Goal: Task Accomplishment & Management: Use online tool/utility

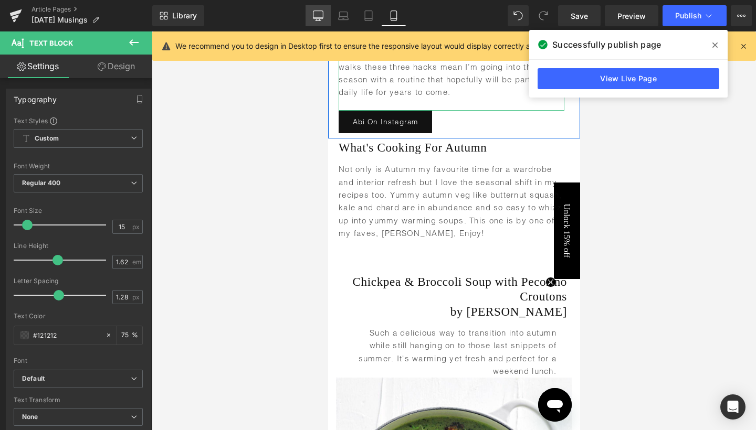
click at [326, 17] on link "Desktop" at bounding box center [317, 15] width 25 height 21
type input "75"
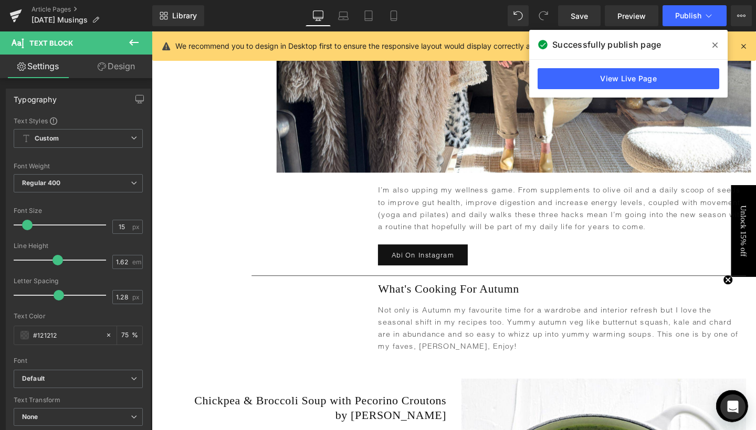
scroll to position [2888, 0]
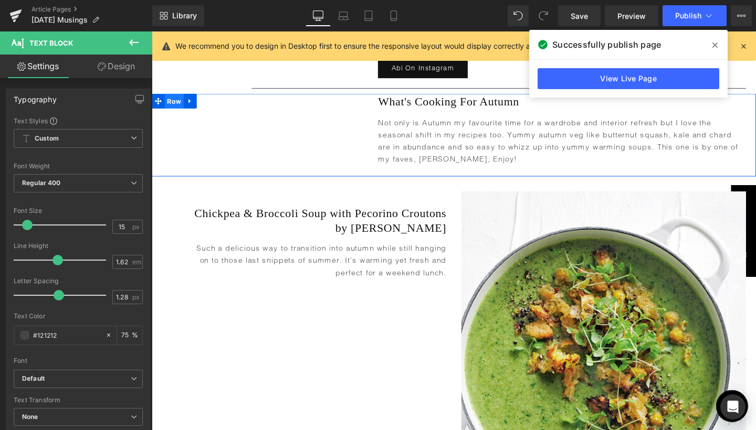
click at [172, 104] on span "Row" at bounding box center [175, 105] width 20 height 16
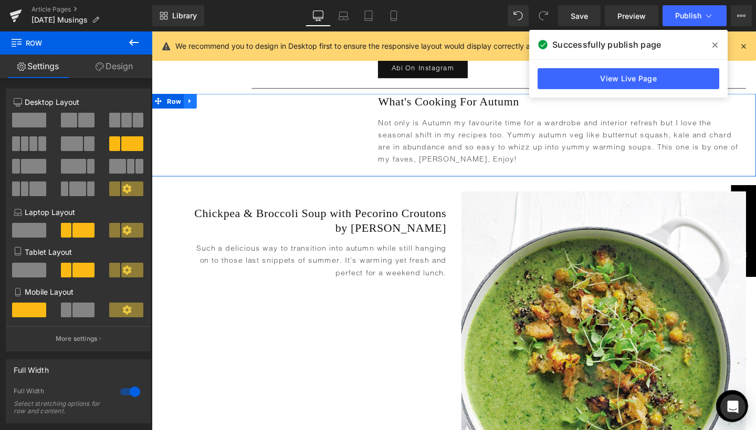
click at [190, 105] on icon at bounding box center [191, 105] width 7 height 8
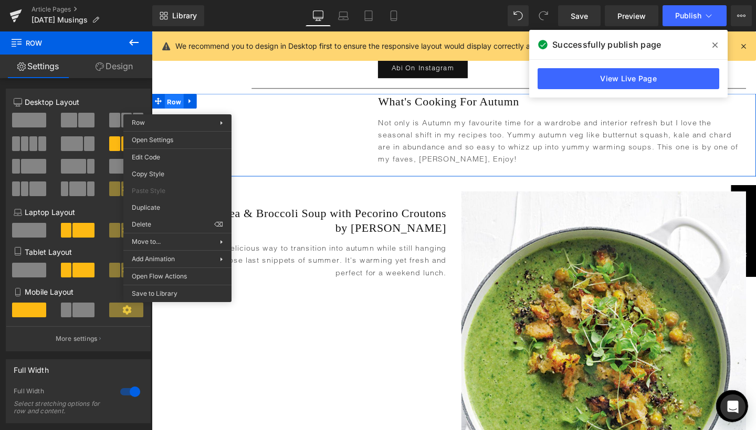
click at [176, 107] on span "Row" at bounding box center [175, 106] width 20 height 16
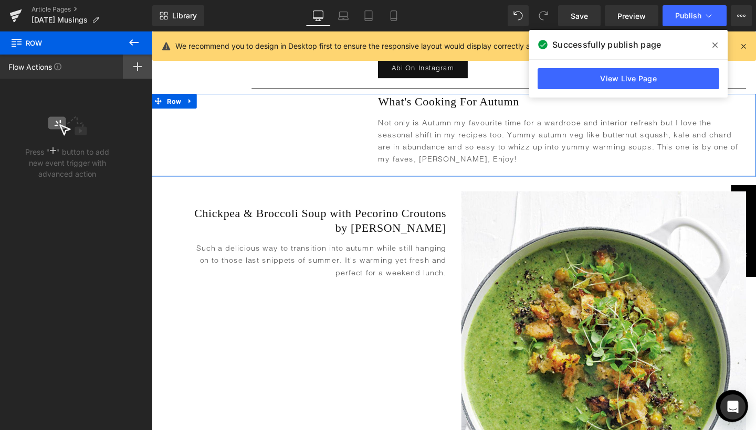
click at [142, 67] on div at bounding box center [137, 67] width 29 height 24
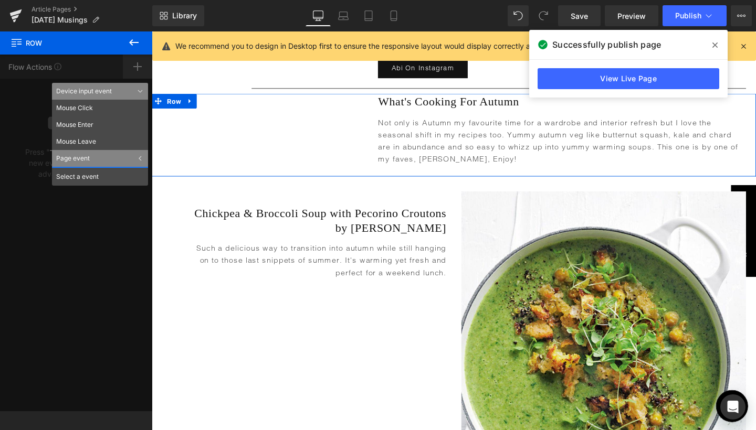
click at [142, 67] on div "Flow Actions Click "+" to add an event to trigger action affect on other elemen…" at bounding box center [76, 233] width 152 height 357
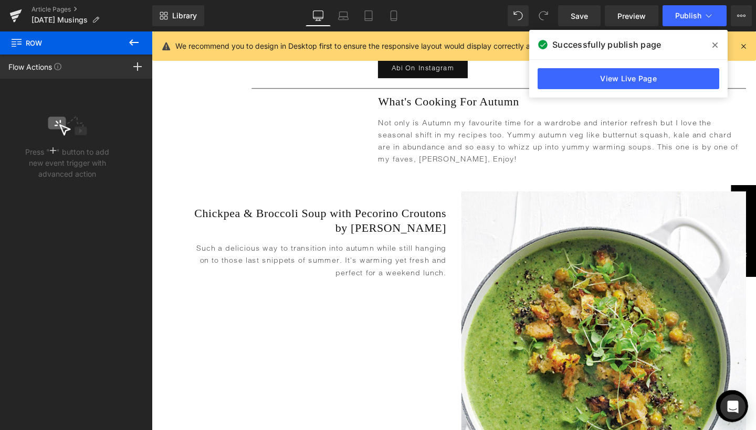
click at [132, 45] on icon at bounding box center [133, 42] width 9 height 6
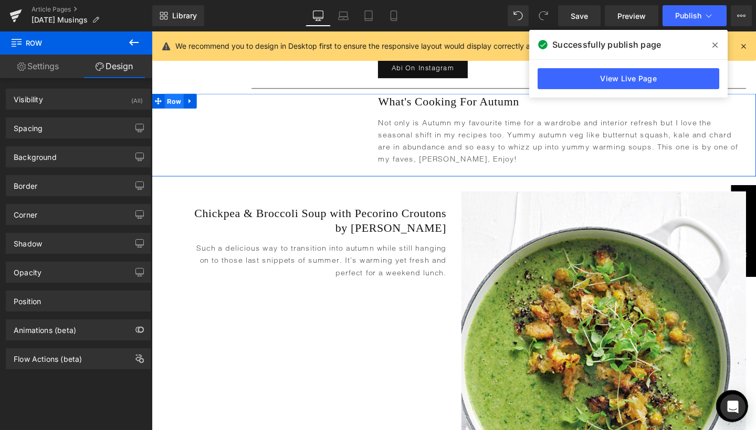
click at [174, 108] on span "Row" at bounding box center [175, 105] width 20 height 16
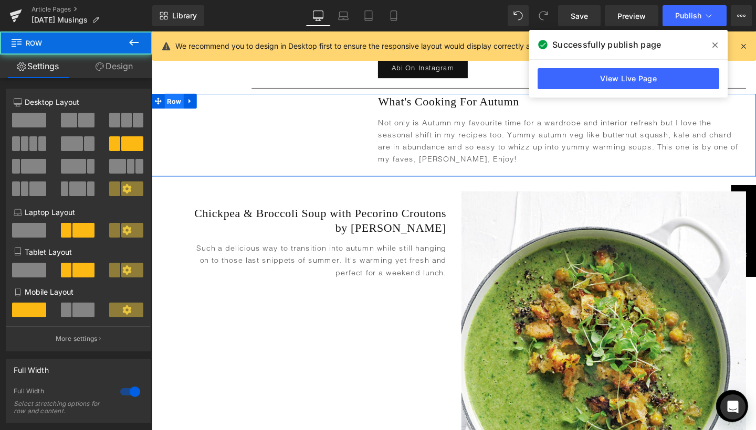
click at [174, 108] on span "Row" at bounding box center [175, 105] width 20 height 16
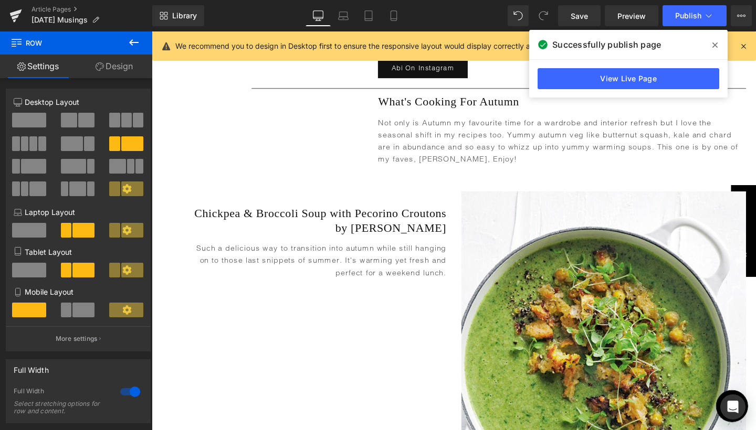
scroll to position [0, 0]
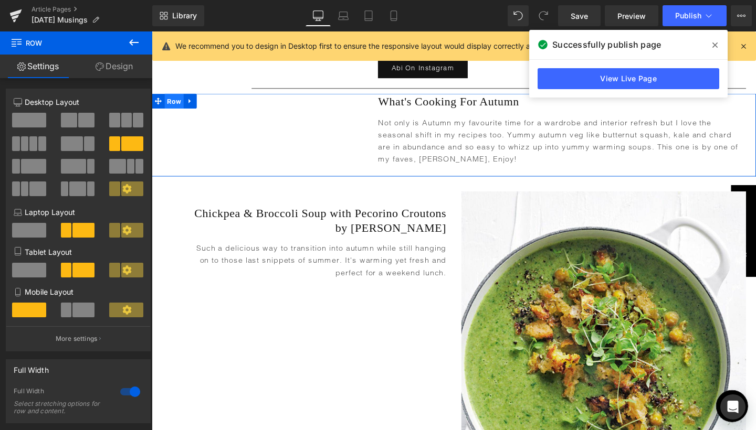
click at [176, 107] on span "Row" at bounding box center [175, 105] width 20 height 16
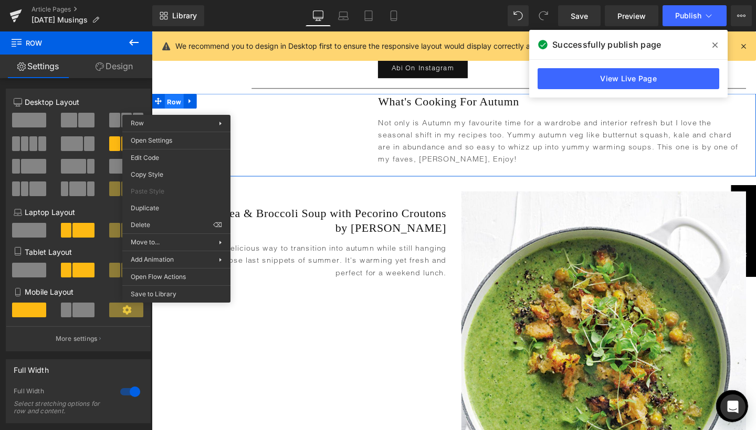
click at [175, 107] on span "Row" at bounding box center [175, 106] width 20 height 16
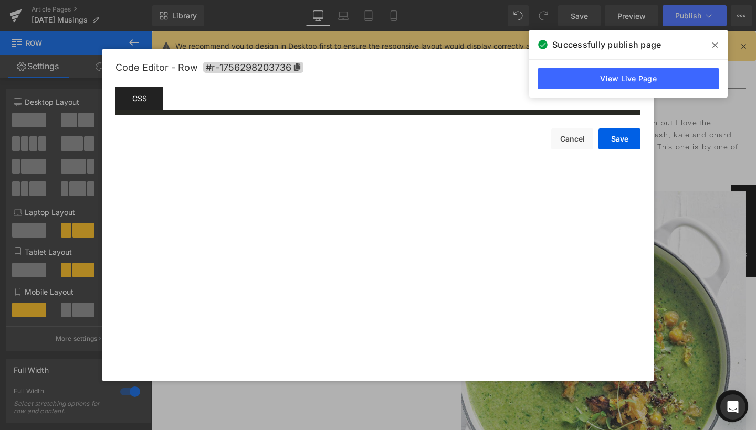
click at [173, 0] on div "Row You are previewing how the will restyle your page. You can not edit Element…" at bounding box center [378, 0] width 756 height 0
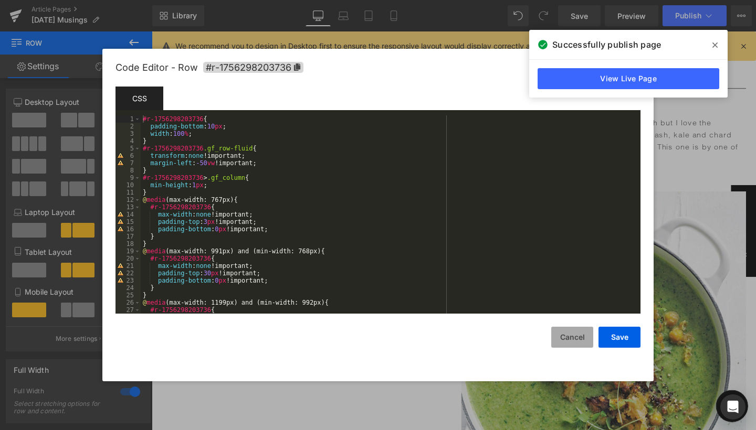
click at [563, 340] on button "Cancel" at bounding box center [572, 337] width 42 height 21
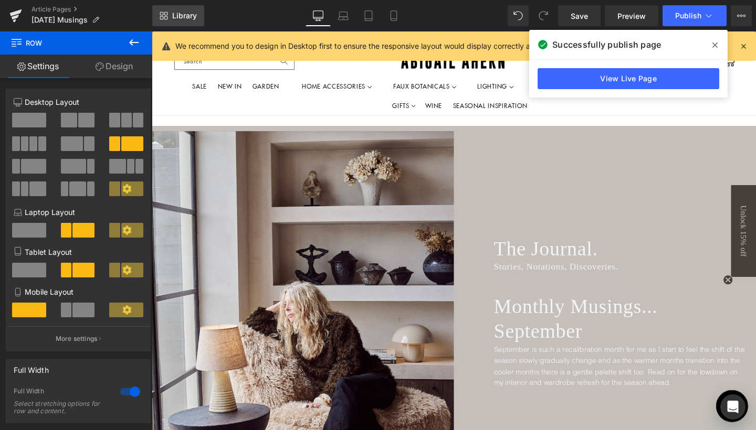
click at [185, 14] on span "Library" at bounding box center [184, 15] width 25 height 9
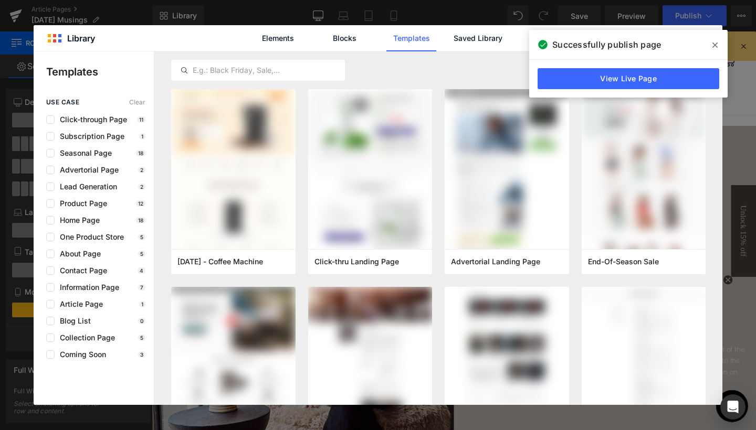
click at [713, 44] on icon at bounding box center [714, 45] width 5 height 5
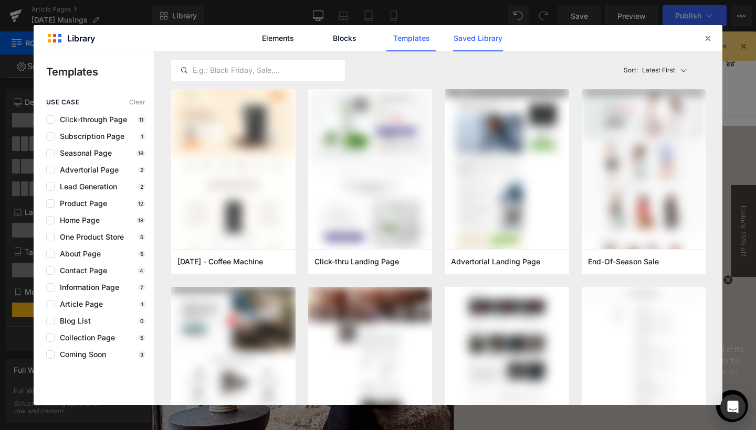
click at [0, 0] on link "Saved Library" at bounding box center [0, 0] width 0 height 0
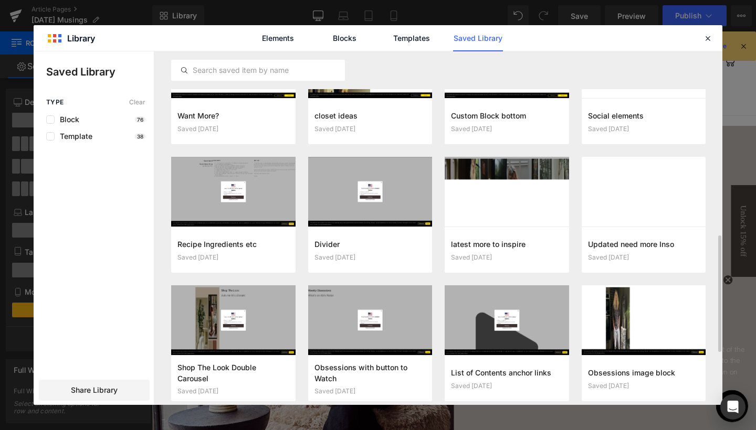
scroll to position [582, 0]
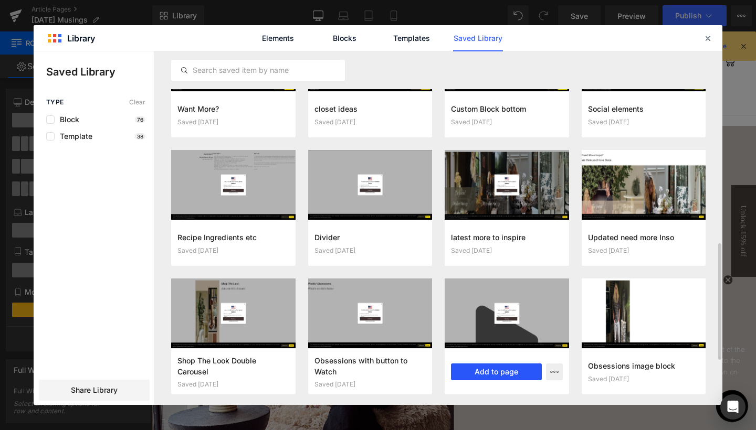
click at [490, 367] on button "Add to page" at bounding box center [496, 372] width 91 height 17
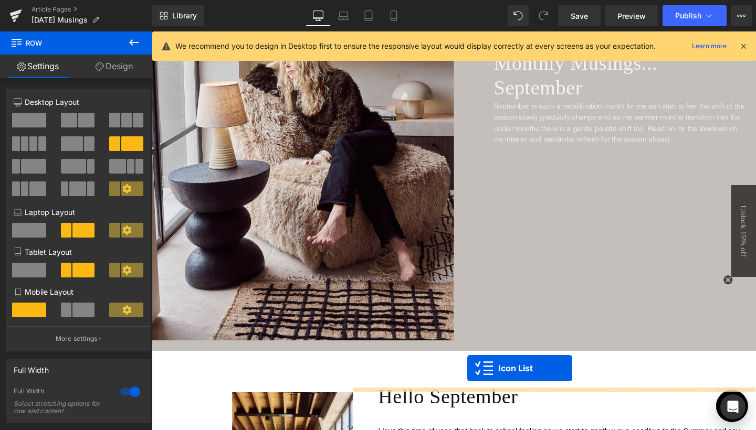
scroll to position [277, 0]
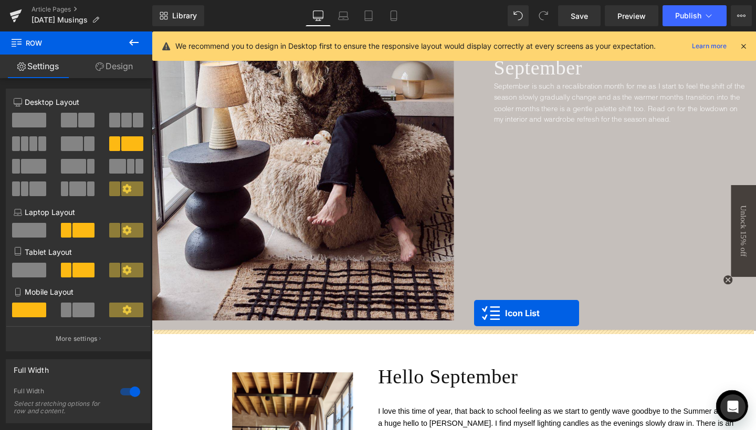
drag, startPoint x: 464, startPoint y: 276, endPoint x: 490, endPoint y: 328, distance: 58.7
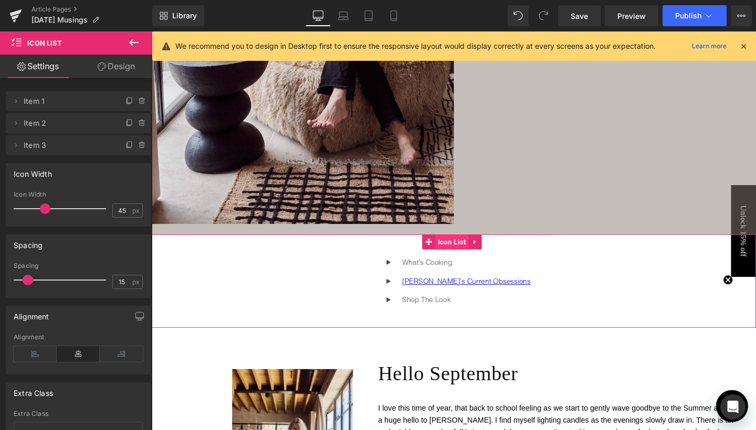
scroll to position [320, 0]
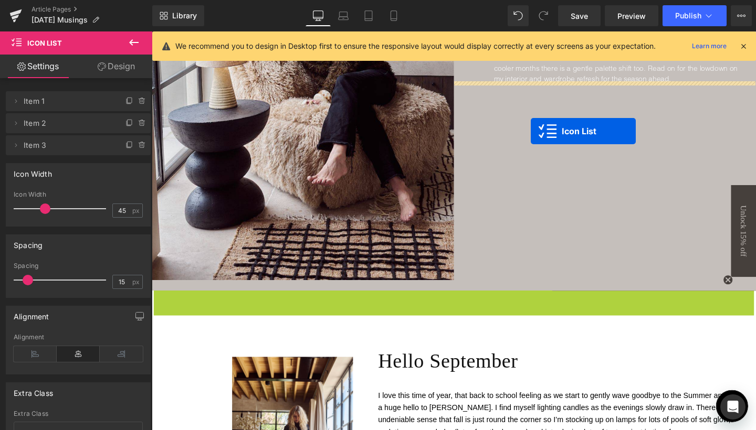
drag, startPoint x: 463, startPoint y: 308, endPoint x: 550, endPoint y: 136, distance: 192.2
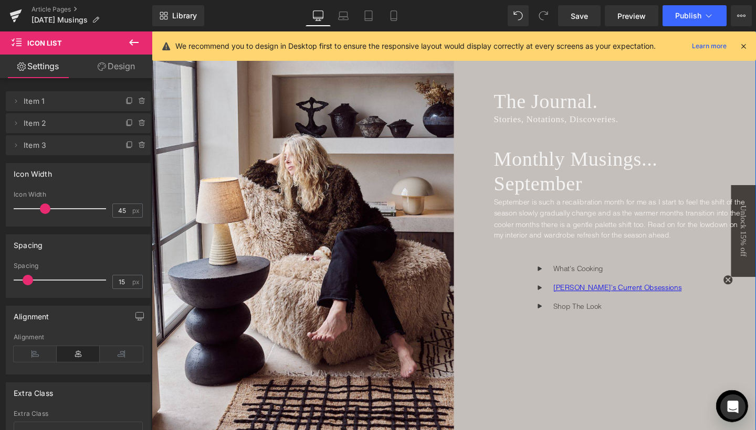
scroll to position [247, 0]
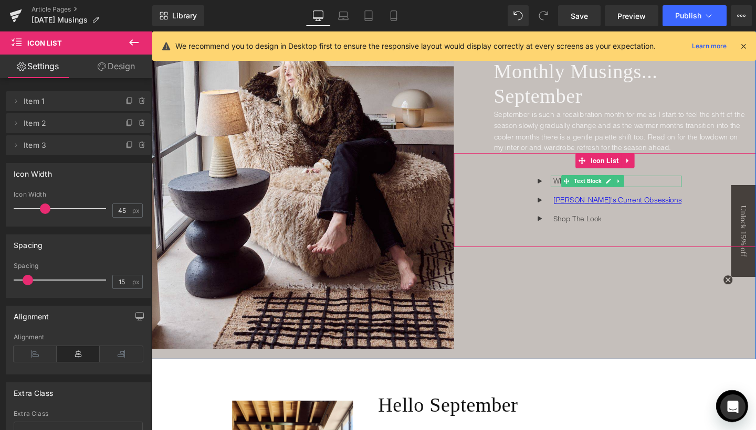
click at [601, 185] on p "What's Cooking" at bounding box center [641, 189] width 135 height 12
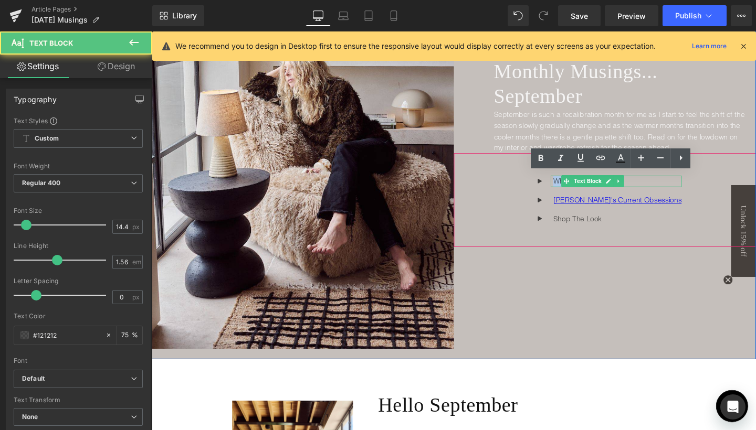
click at [601, 185] on p "What's Cooking" at bounding box center [641, 189] width 135 height 12
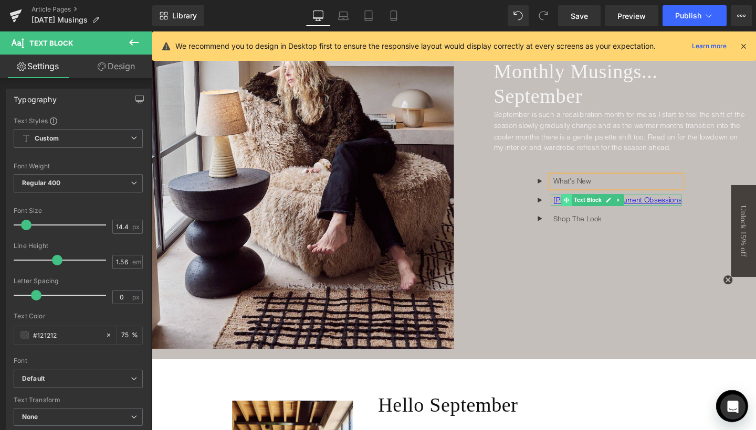
click at [594, 203] on span at bounding box center [588, 209] width 11 height 13
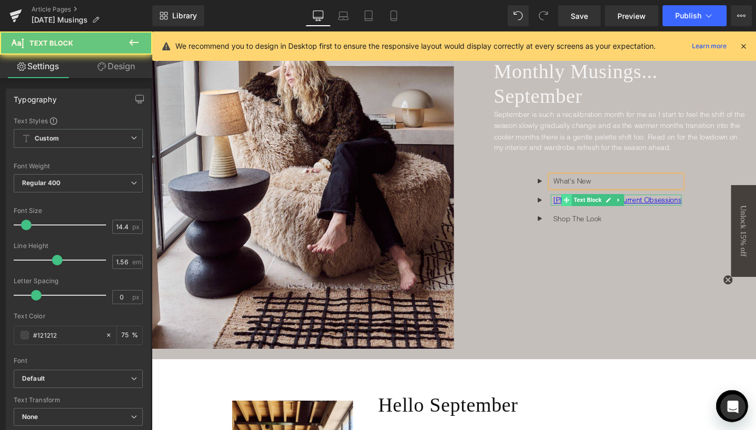
click at [594, 203] on span at bounding box center [588, 209] width 11 height 13
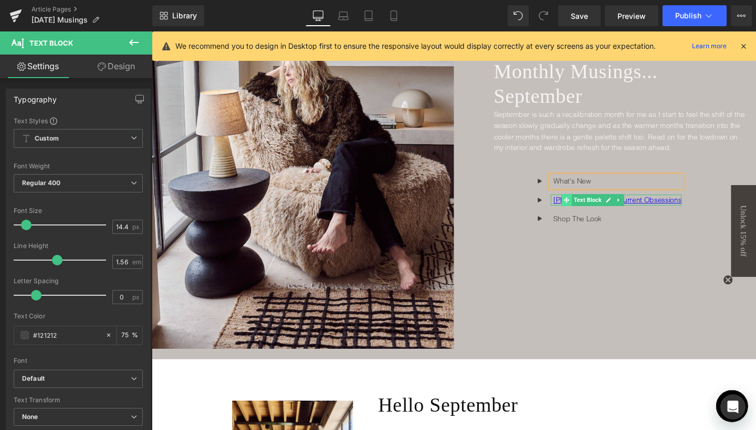
click at [594, 205] on span at bounding box center [588, 209] width 11 height 13
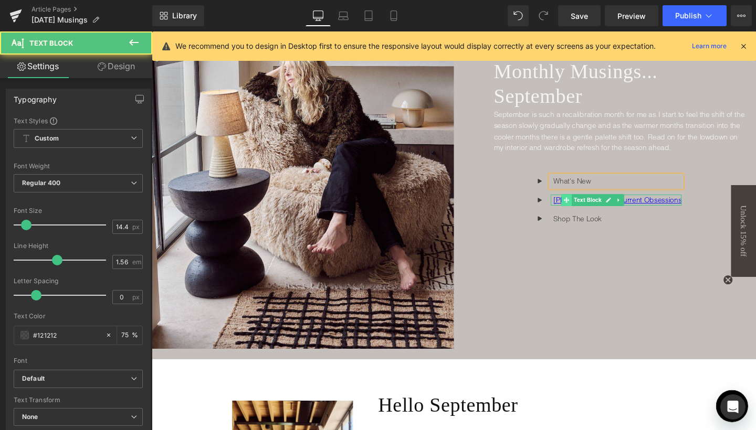
click at [594, 205] on span at bounding box center [588, 209] width 11 height 13
click at [599, 205] on link "[PERSON_NAME]'s Current Obsessions" at bounding box center [641, 208] width 135 height 9
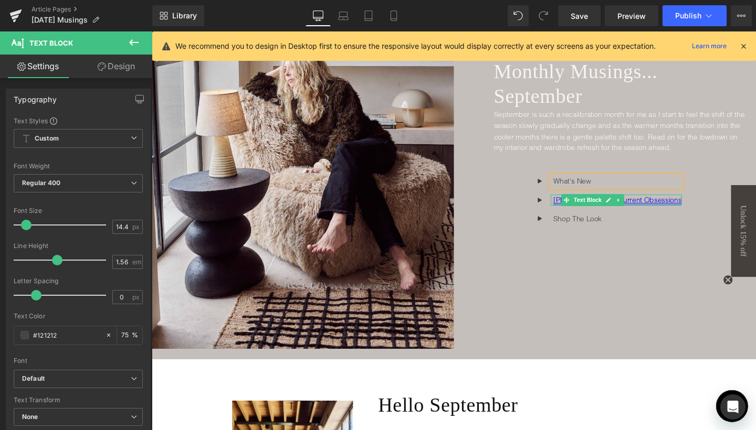
click at [599, 205] on link "[PERSON_NAME]'s Current Obsessions" at bounding box center [641, 208] width 135 height 9
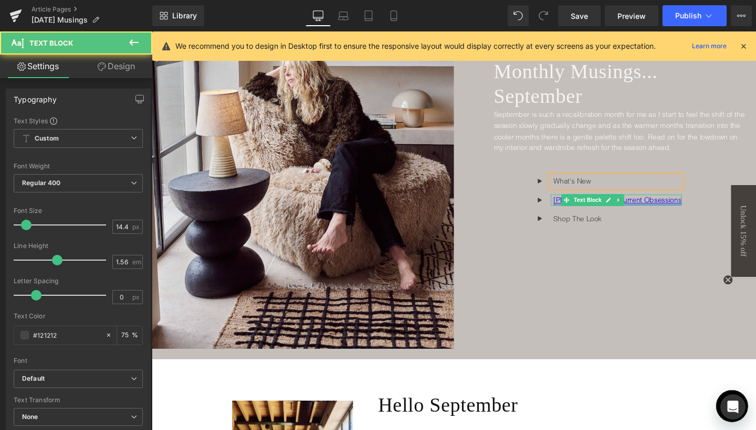
click at [599, 205] on link "[PERSON_NAME]'s Current Obsessions" at bounding box center [641, 208] width 135 height 9
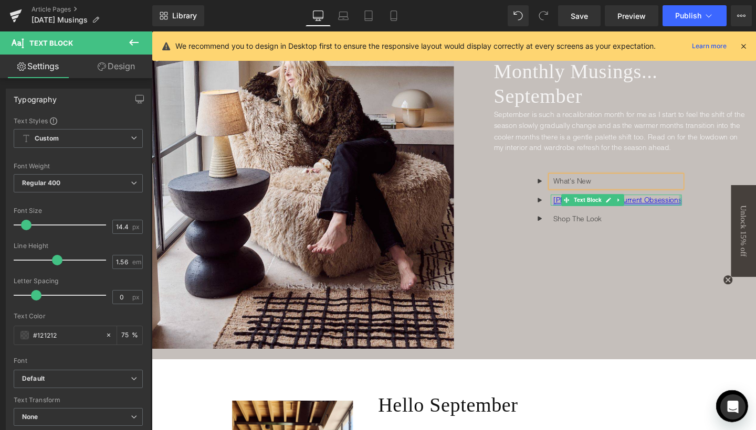
click at [706, 206] on div at bounding box center [707, 209] width 3 height 12
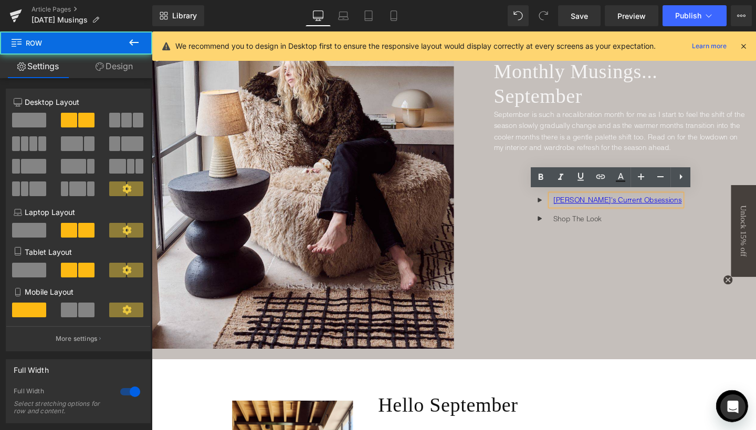
click at [597, 261] on div "Image The Journal. Heading Stories, Notations, Discoveries. Heading Monthly Mus…" at bounding box center [469, 129] width 635 height 493
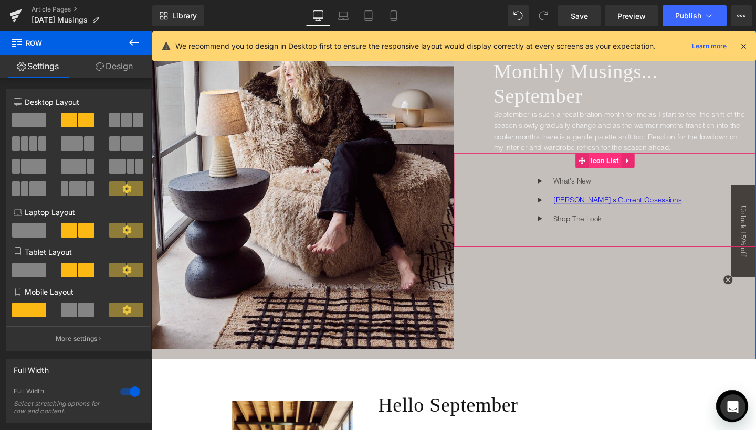
click at [618, 167] on span "Icon List" at bounding box center [627, 168] width 35 height 16
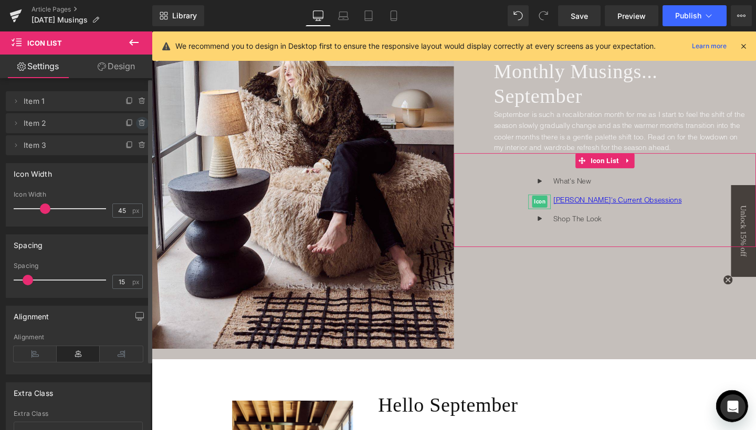
click at [138, 123] on icon at bounding box center [142, 123] width 8 height 8
click at [137, 123] on button "Delete" at bounding box center [130, 124] width 33 height 14
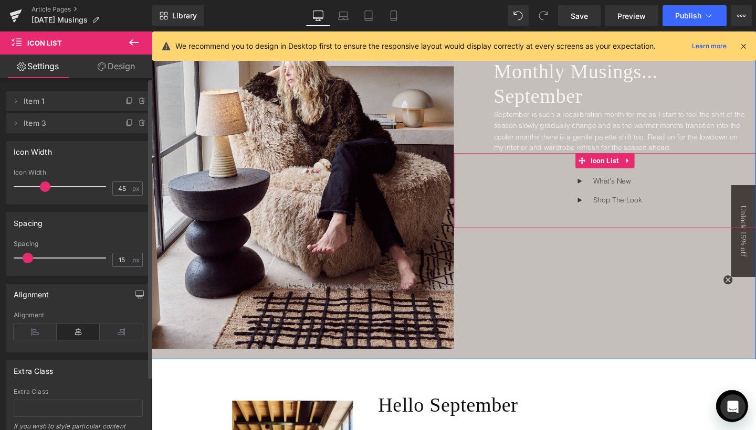
click at [667, 221] on div "Icon What's New Text Block Icon Shop The Look Text Block Icon List" at bounding box center [627, 199] width 317 height 79
click at [664, 206] on icon at bounding box center [667, 209] width 6 height 6
click at [638, 208] on icon at bounding box center [640, 209] width 6 height 6
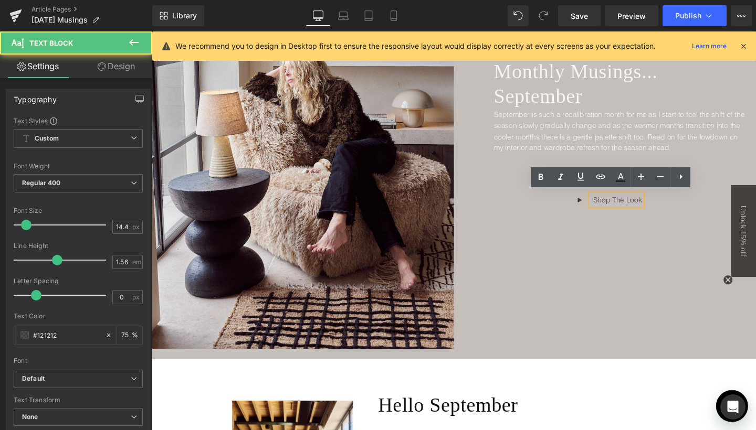
click at [635, 207] on p "Shop The Look" at bounding box center [641, 209] width 51 height 12
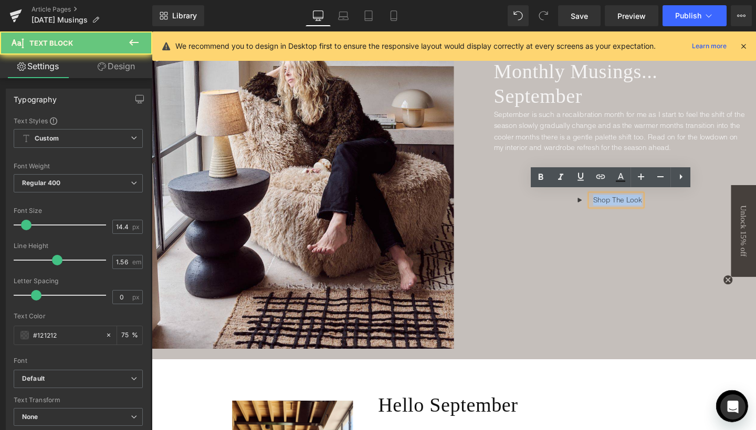
click at [635, 207] on p "Shop The Look" at bounding box center [641, 209] width 51 height 12
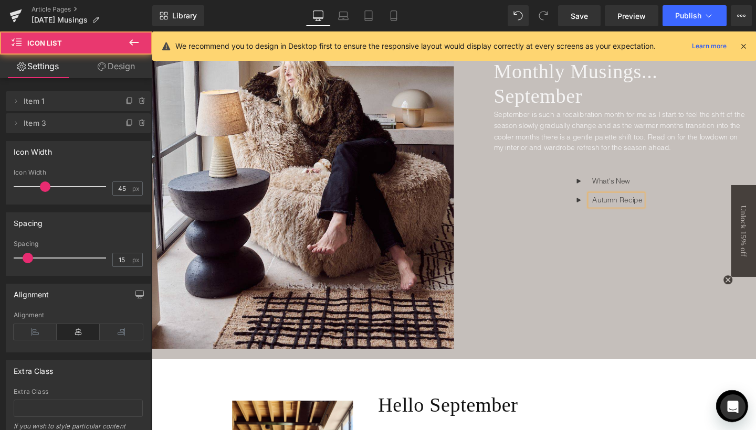
click at [640, 232] on div "Icon What's New Text Block Icon Autumn Recipe Text Block Icon List" at bounding box center [627, 199] width 317 height 79
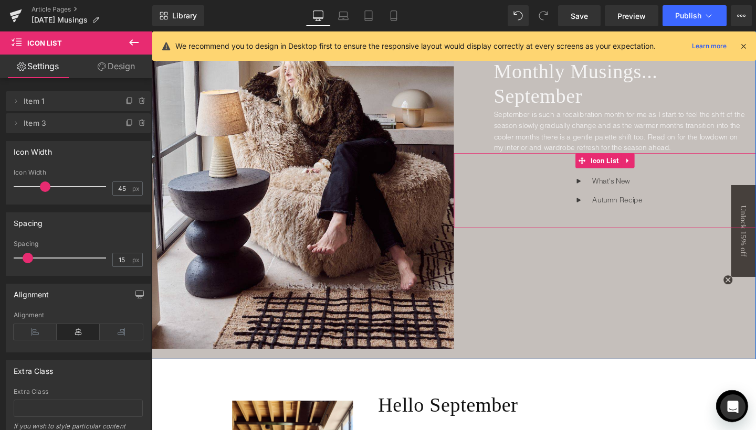
click at [654, 223] on div "Icon What's New Text Block Icon Autumn Recipe Text Block Icon List" at bounding box center [627, 199] width 317 height 79
click at [634, 204] on link at bounding box center [639, 209] width 11 height 13
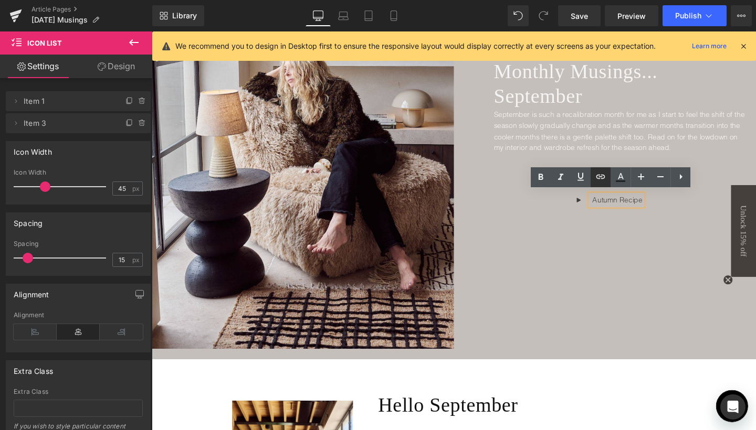
click at [599, 183] on icon at bounding box center [600, 177] width 13 height 13
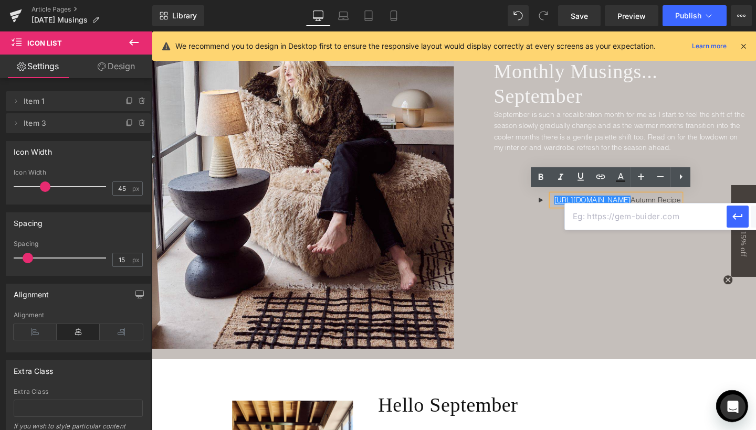
click at [579, 221] on input "text" at bounding box center [646, 217] width 162 height 26
paste input "[URL][DOMAIN_NAME]"
type input "[URL][DOMAIN_NAME]"
click at [605, 214] on input "[URL][DOMAIN_NAME]" at bounding box center [646, 217] width 162 height 26
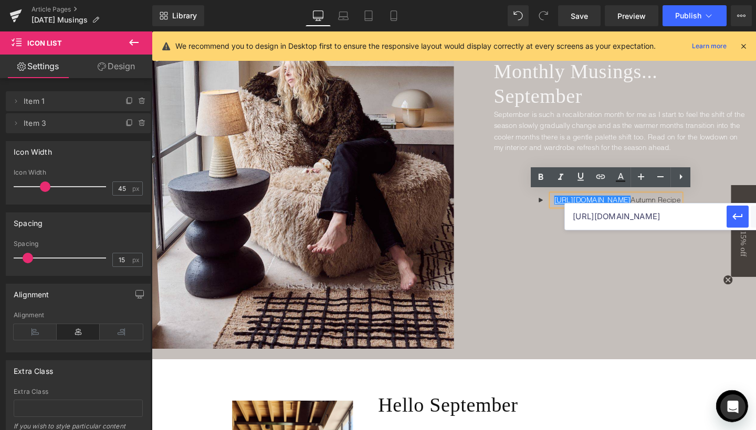
click at [605, 214] on input "[URL][DOMAIN_NAME]" at bounding box center [646, 217] width 162 height 26
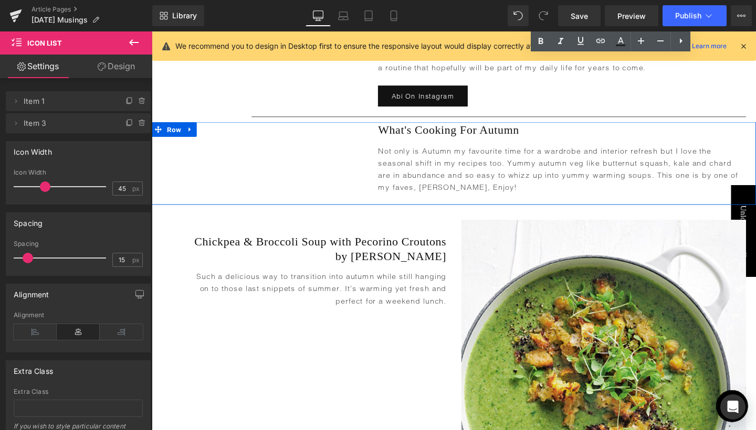
scroll to position [2842, 0]
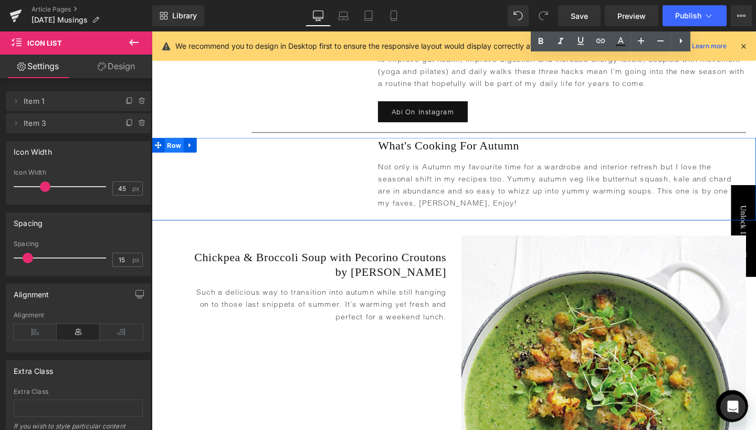
click at [177, 152] on span "Row" at bounding box center [175, 151] width 20 height 16
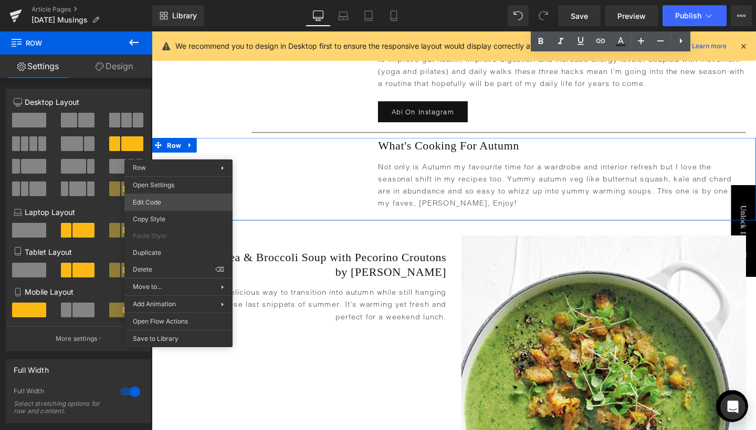
click at [171, 0] on div "Row You are previewing how the will restyle your page. You can not edit Element…" at bounding box center [378, 0] width 756 height 0
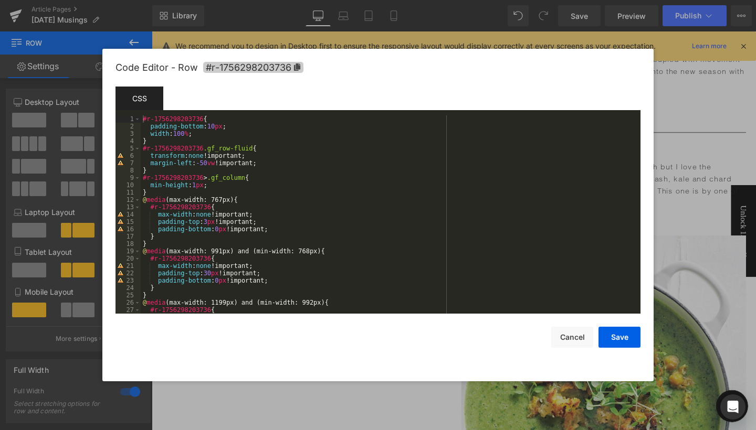
click at [298, 68] on icon at bounding box center [297, 66] width 6 height 7
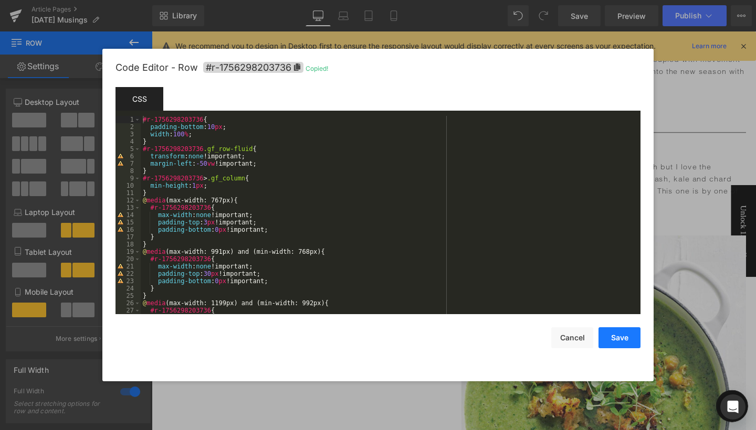
click at [607, 336] on button "Save" at bounding box center [619, 337] width 42 height 21
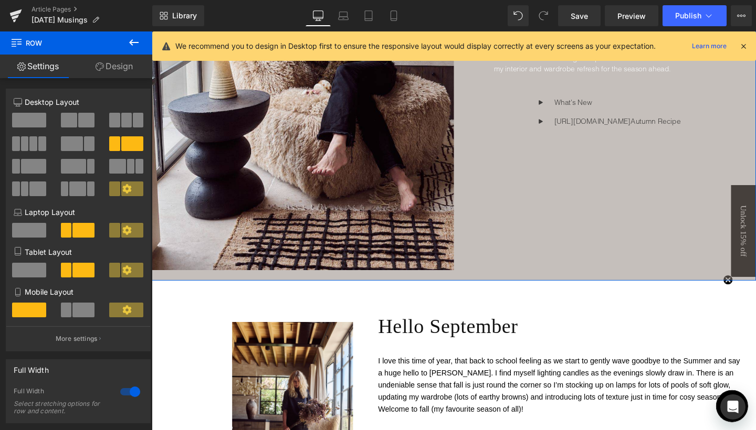
scroll to position [282, 0]
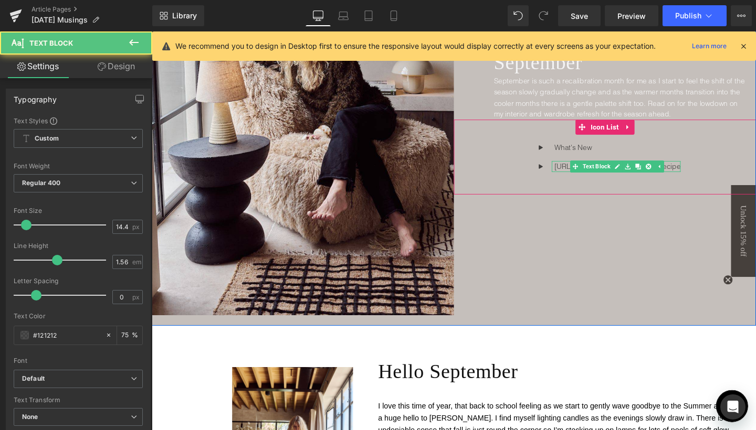
click at [578, 171] on p "[URL][DOMAIN_NAME] Autumn Recipe" at bounding box center [641, 174] width 133 height 12
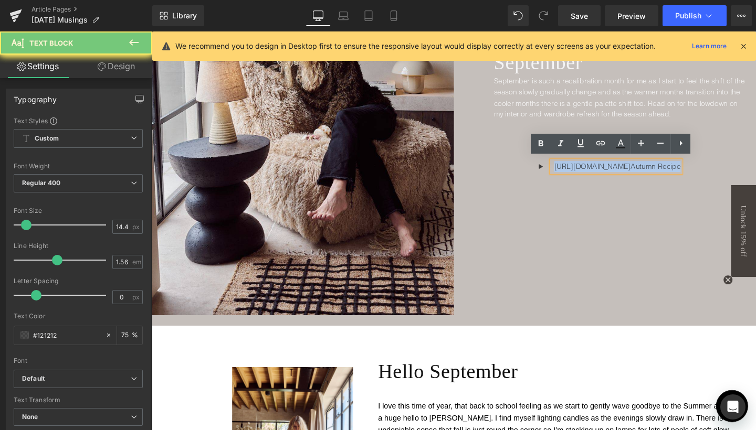
click at [578, 171] on p "[URL][DOMAIN_NAME] Autumn Recipe" at bounding box center [641, 174] width 133 height 12
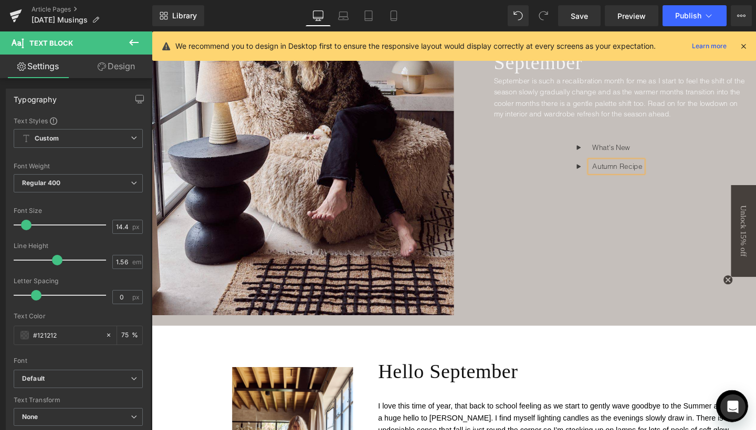
click at [604, 207] on div "Image The Journal. Heading Stories, Notations, Discoveries. Heading Monthly Mus…" at bounding box center [469, 94] width 635 height 493
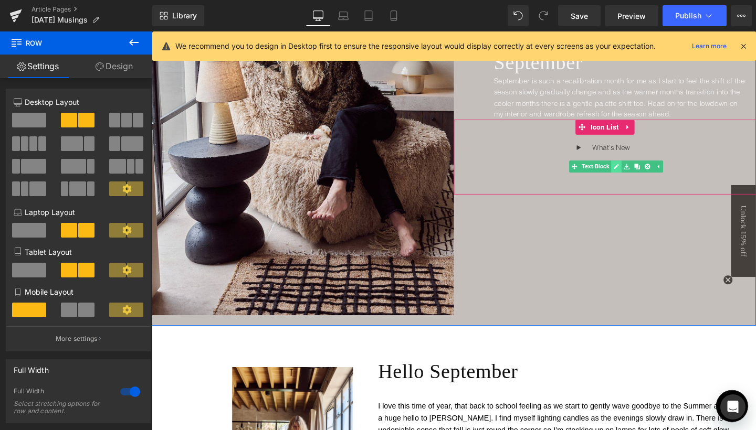
click at [640, 172] on icon at bounding box center [640, 174] width 6 height 6
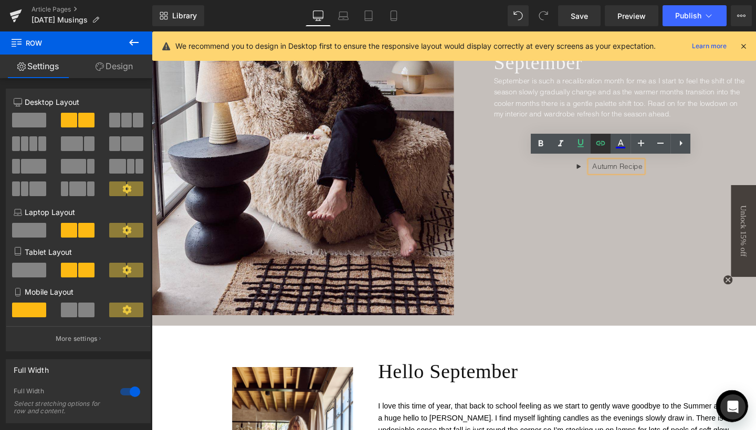
click at [602, 151] on link at bounding box center [600, 144] width 20 height 20
type input "/collections/new-in"
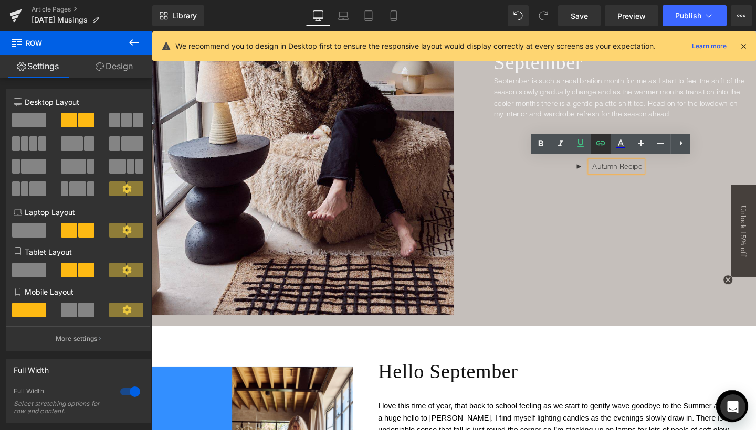
click at [599, 145] on icon at bounding box center [600, 143] width 9 height 4
click at [626, 146] on icon at bounding box center [620, 143] width 13 height 13
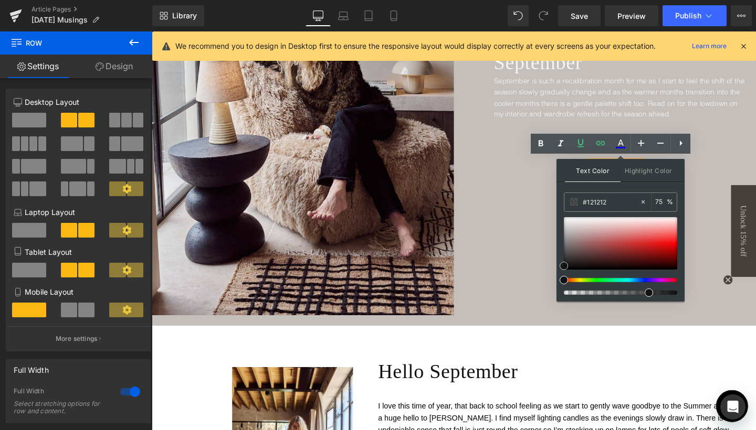
type input "#0d0b0b"
click at [570, 267] on div at bounding box center [620, 243] width 113 height 52
click at [676, 294] on div at bounding box center [620, 293] width 113 height 4
type input "99"
drag, startPoint x: 806, startPoint y: 325, endPoint x: 715, endPoint y: 299, distance: 94.5
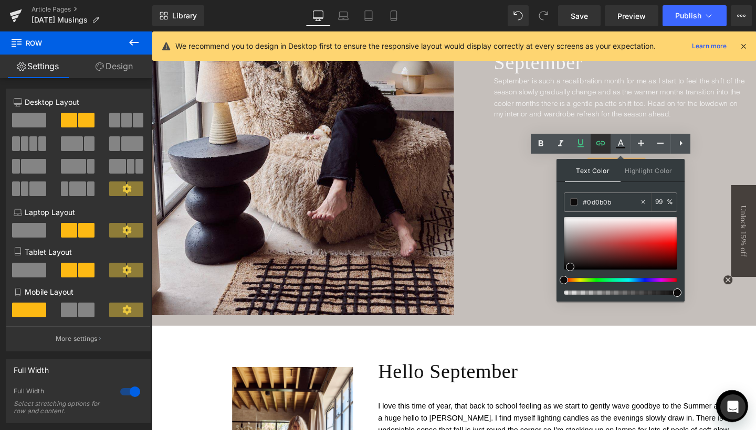
click at [602, 143] on icon at bounding box center [600, 143] width 9 height 4
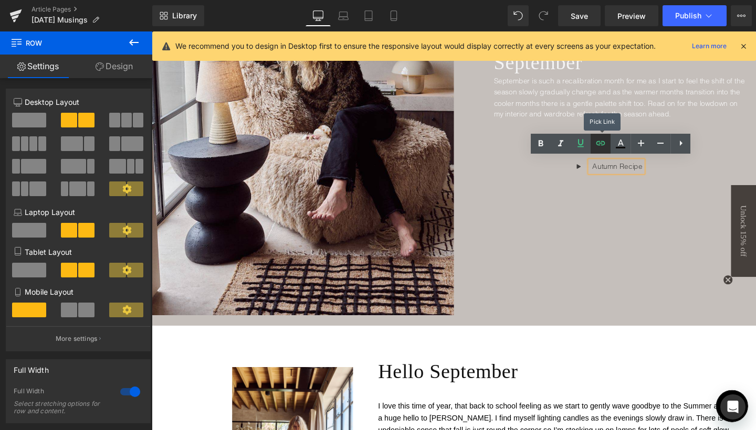
click at [602, 143] on icon at bounding box center [600, 143] width 9 height 4
click at [601, 143] on icon at bounding box center [600, 143] width 9 height 4
click at [660, 199] on div "Icon What's New Text Block Icon Autumn Recipe Text Block Icon List" at bounding box center [627, 163] width 317 height 79
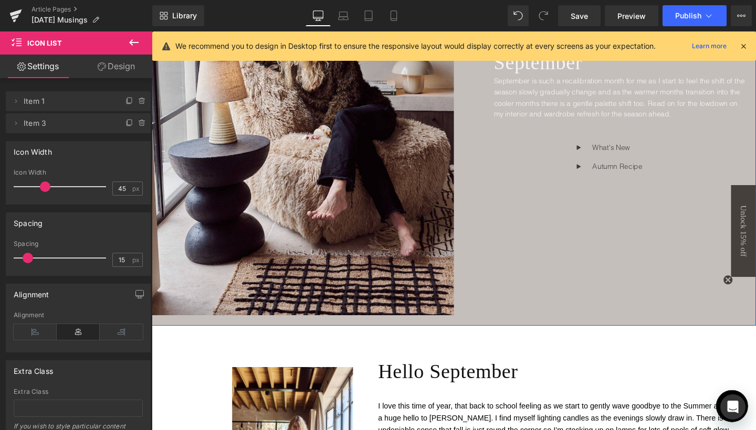
click at [632, 255] on div "Image The Journal. Heading Stories, Notations, Discoveries. Heading Monthly Mus…" at bounding box center [469, 94] width 635 height 493
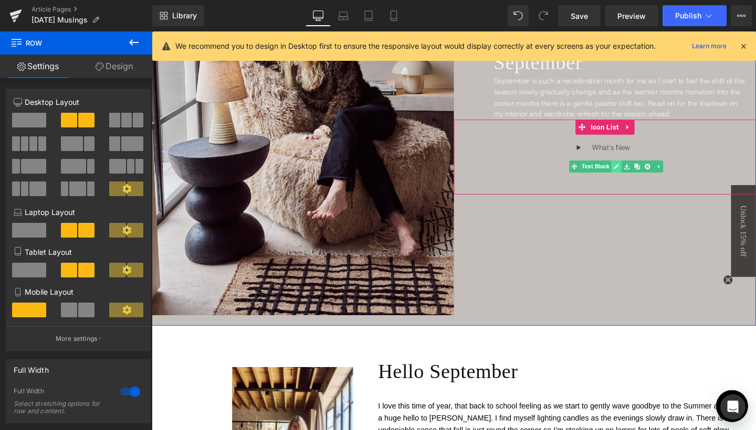
click at [637, 171] on icon at bounding box center [639, 173] width 5 height 5
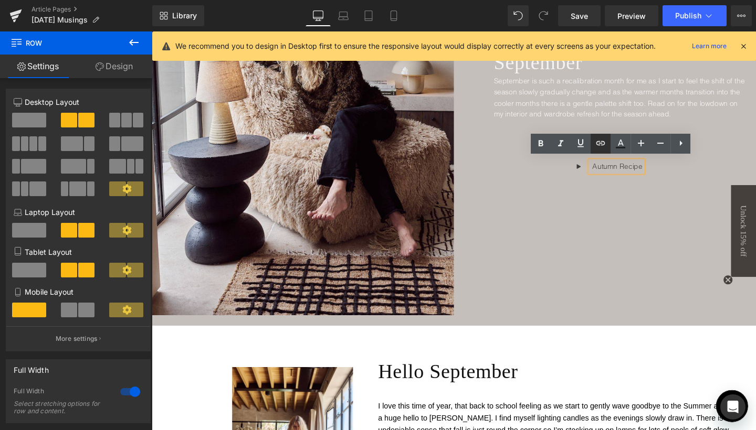
click at [599, 147] on icon at bounding box center [600, 143] width 13 height 13
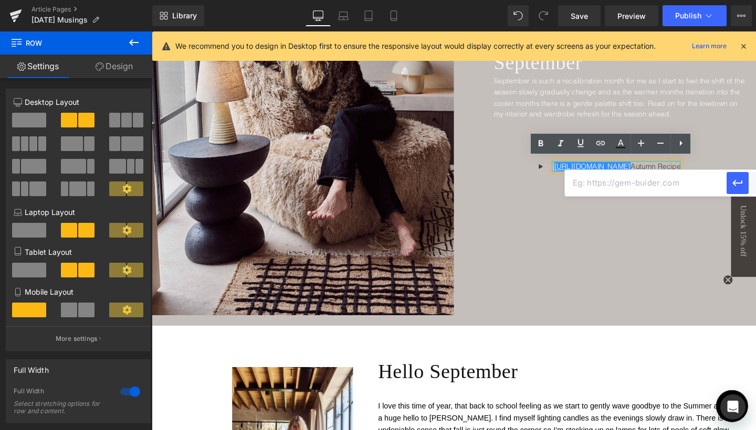
click at [573, 185] on input "text" at bounding box center [646, 183] width 162 height 26
paste input "#r-1756298203736"
type input "#r-1756298203736"
click at [608, 229] on div "Image The Journal. Heading Stories, Notations, Discoveries. Heading Monthly Mus…" at bounding box center [469, 94] width 635 height 493
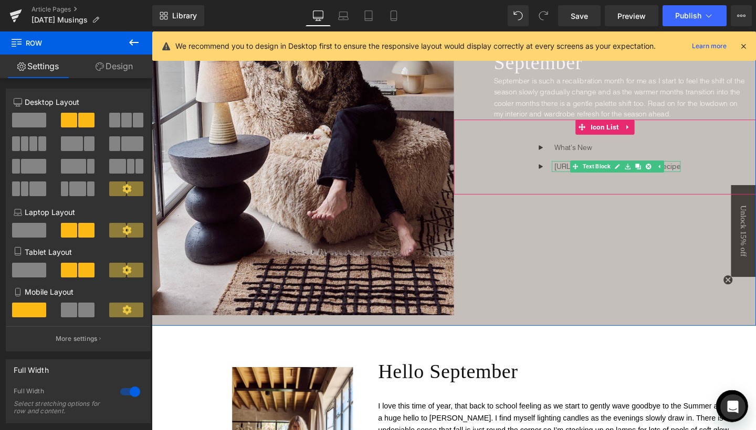
click at [686, 181] on ul "Icon What's New Text Block Icon [URL][DOMAIN_NAME] Autumn Recipe Text Block" at bounding box center [627, 167] width 159 height 39
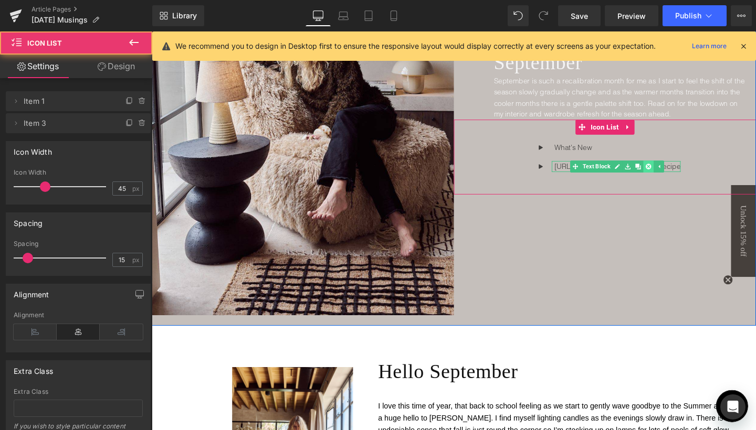
click at [671, 171] on icon at bounding box center [674, 174] width 6 height 6
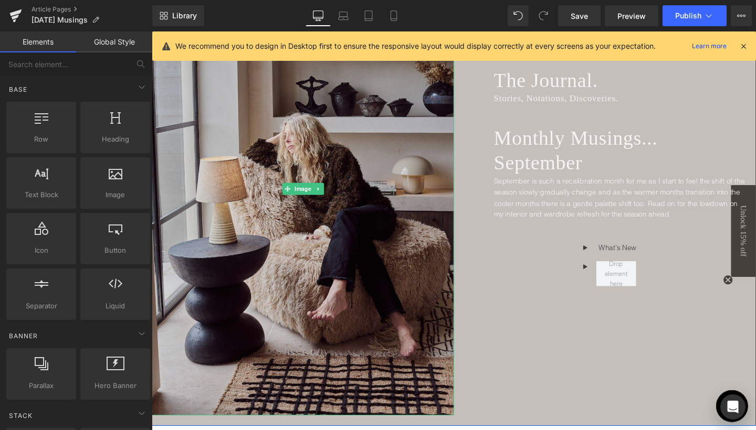
scroll to position [228, 0]
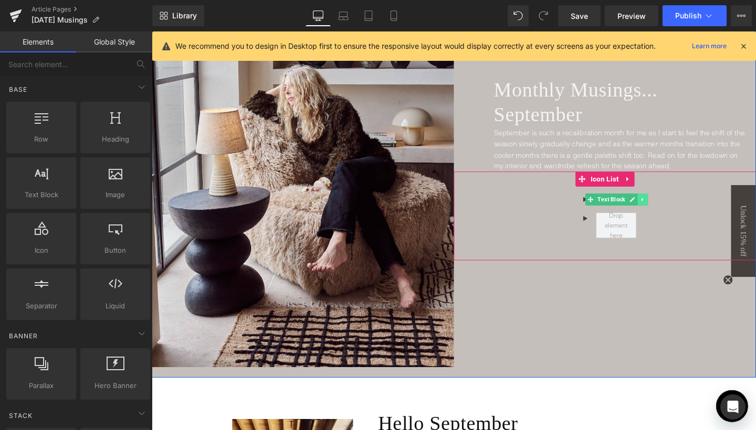
click at [665, 207] on icon at bounding box center [667, 208] width 6 height 6
click at [660, 206] on icon at bounding box center [662, 209] width 6 height 6
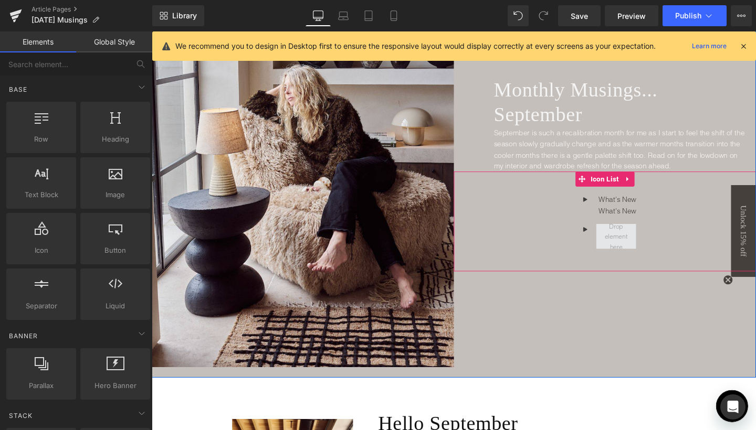
click at [624, 239] on span at bounding box center [639, 247] width 31 height 37
click at [624, 186] on span "Icon List" at bounding box center [627, 187] width 35 height 16
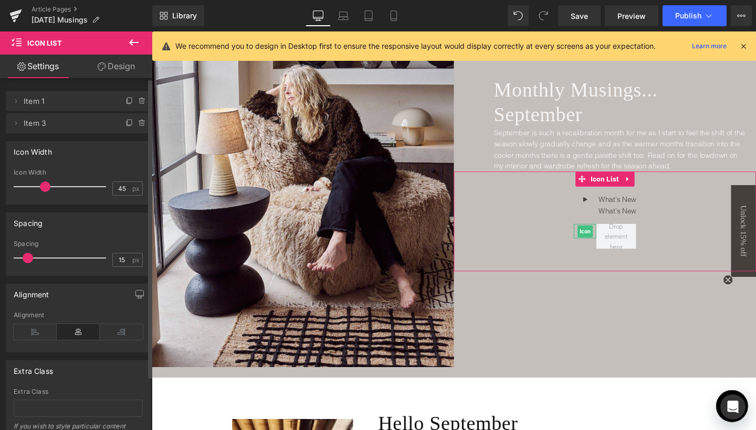
click at [43, 128] on span "Item 3" at bounding box center [68, 123] width 88 height 20
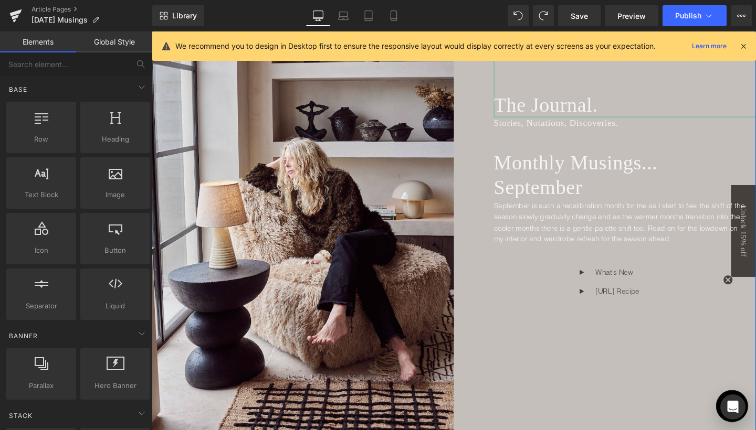
scroll to position [245, 0]
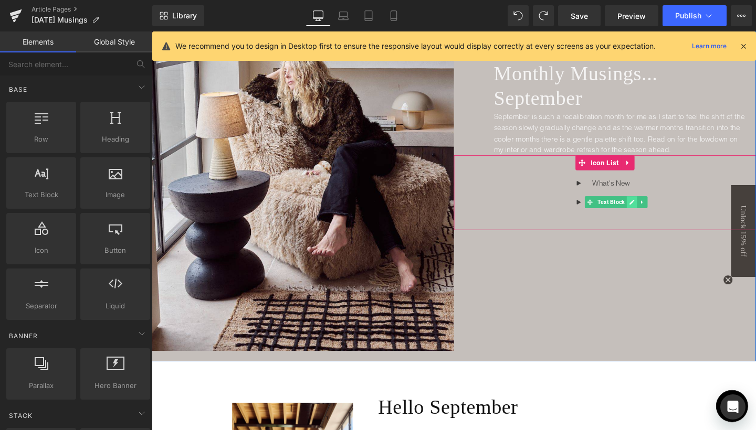
click at [654, 209] on icon at bounding box center [656, 211] width 6 height 6
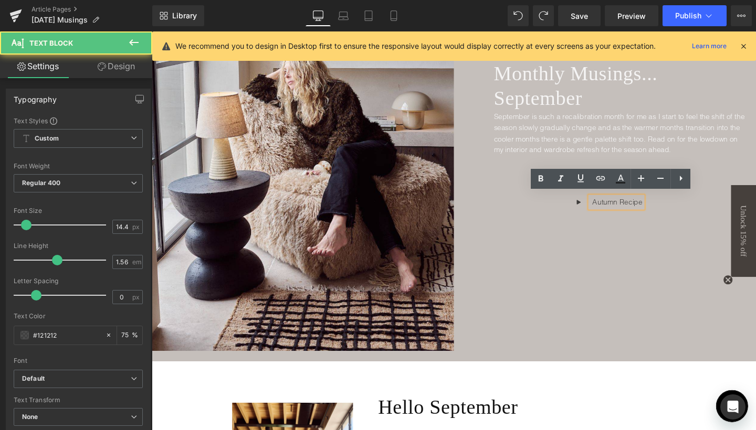
click at [654, 209] on div "Autumn Recipe" at bounding box center [639, 211] width 55 height 12
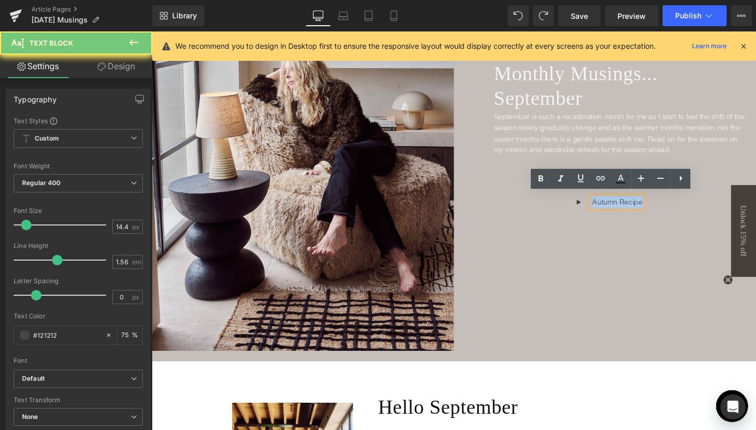
click at [654, 209] on div "Autumn Recipe" at bounding box center [639, 211] width 55 height 12
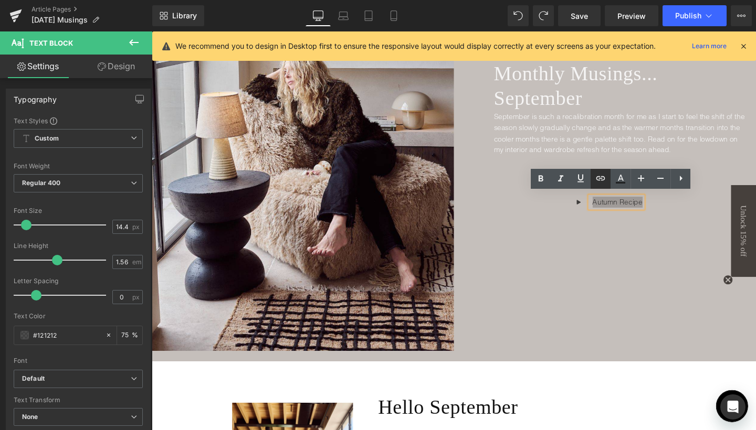
click at [602, 177] on icon at bounding box center [600, 178] width 9 height 4
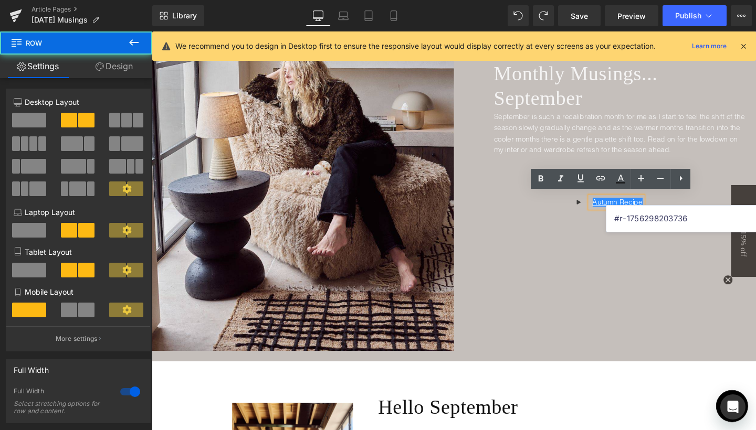
click at [586, 258] on div "Image The Journal. Heading Stories, Notations, Discoveries. Heading Monthly Mus…" at bounding box center [469, 132] width 635 height 493
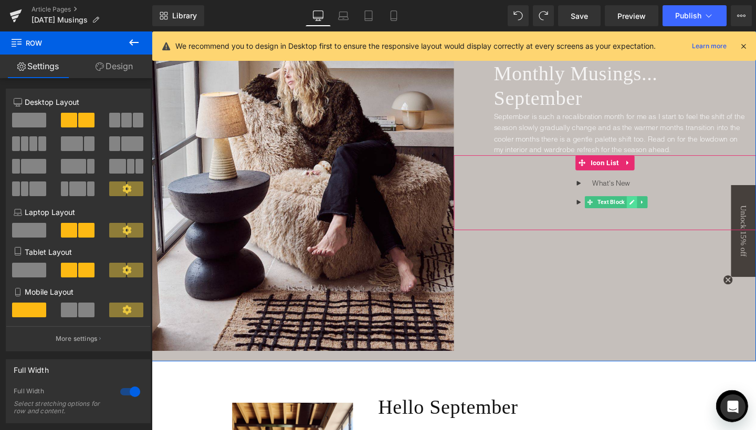
click at [651, 207] on link at bounding box center [656, 211] width 11 height 13
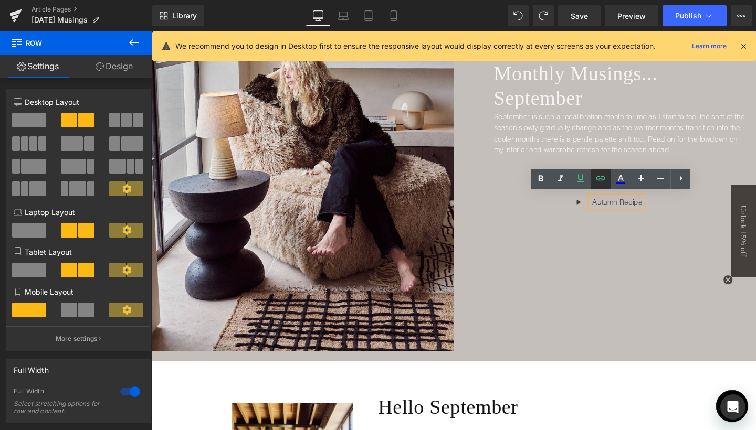
click at [598, 181] on icon at bounding box center [600, 178] width 9 height 4
type input "/collections/new-in"
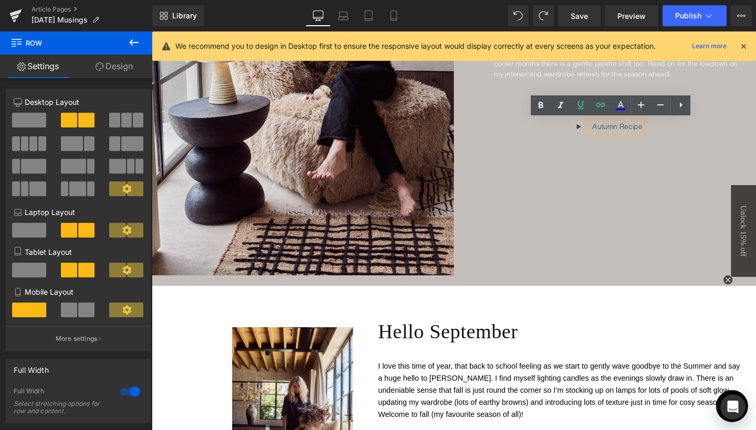
scroll to position [323, 0]
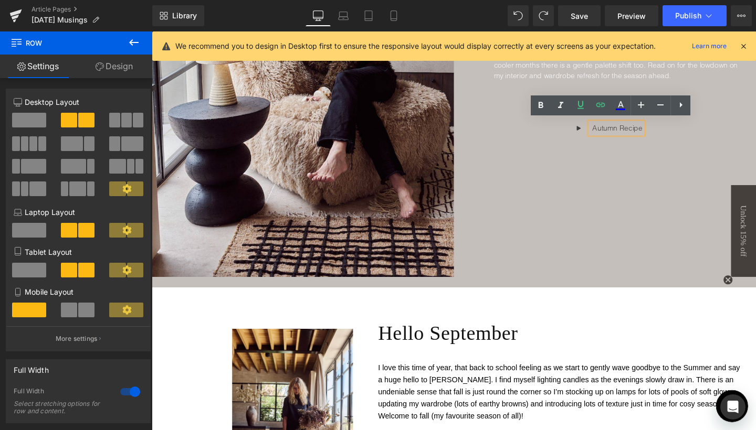
click at [627, 189] on div "Image The Journal. Heading Stories, Notations, Discoveries. Heading Monthly Mus…" at bounding box center [469, 54] width 635 height 493
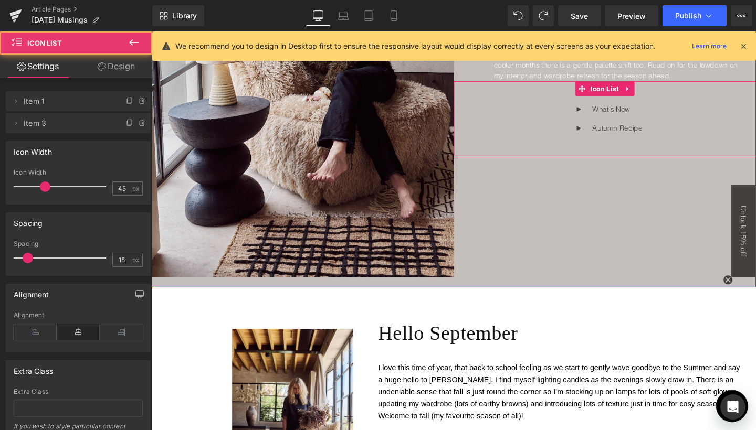
click at [701, 129] on div "Icon What's New Text Block Icon Autumn Recipe Text Block" at bounding box center [627, 127] width 317 height 39
click at [574, 209] on div "Image The Journal. Heading Stories, Notations, Discoveries. Heading Monthly Mus…" at bounding box center [469, 54] width 635 height 493
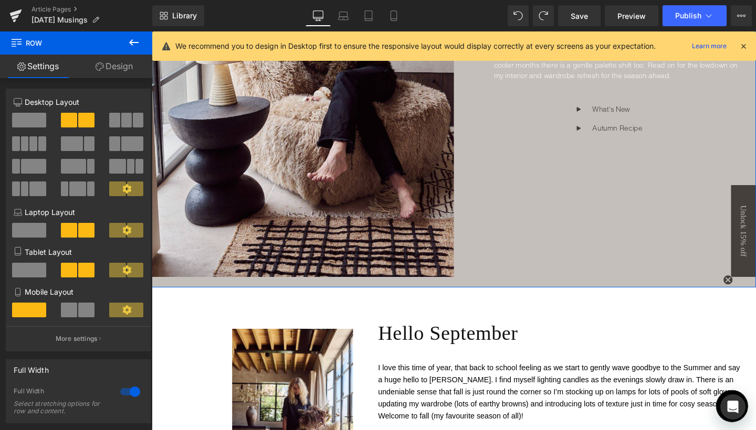
click at [544, 193] on div "Image The Journal. Heading Stories, Notations, Discoveries. Heading Monthly Mus…" at bounding box center [469, 54] width 635 height 493
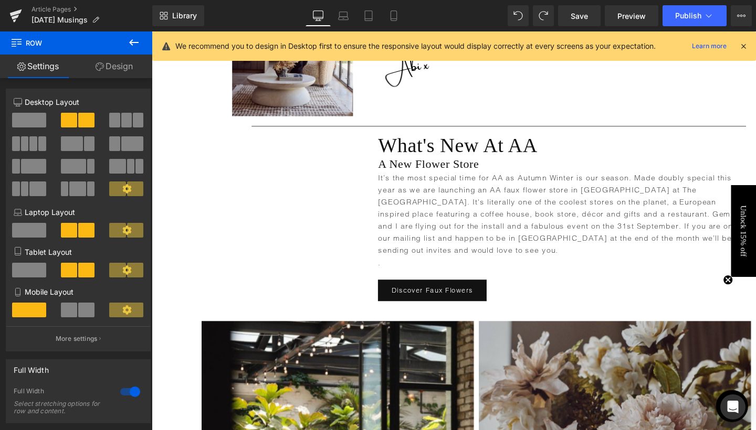
scroll to position [692, 0]
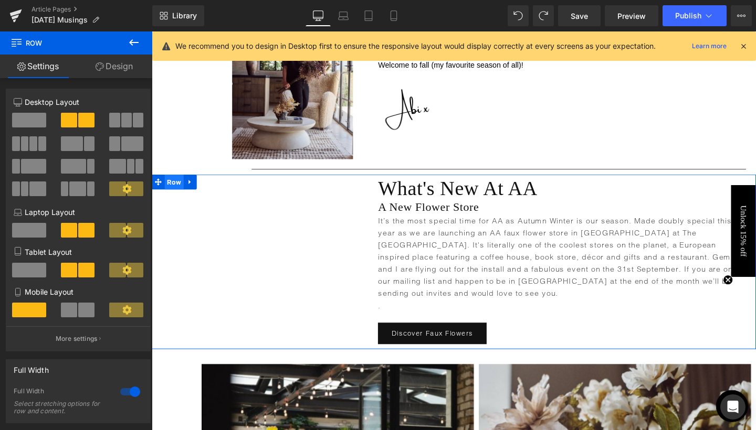
click at [176, 187] on span "Row" at bounding box center [175, 190] width 20 height 16
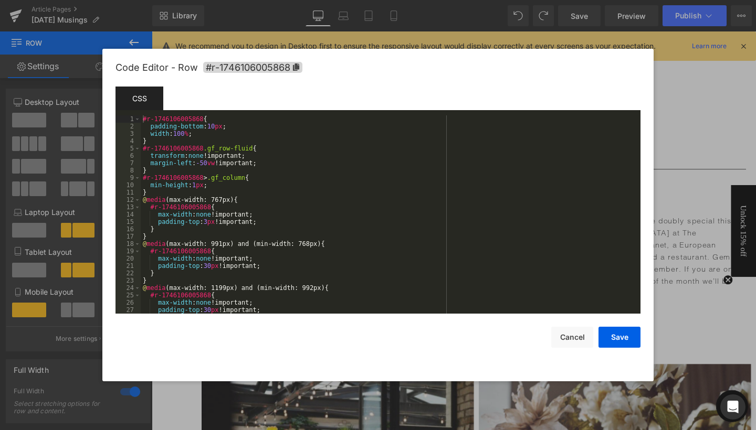
click at [171, 0] on div "Row You are previewing how the will restyle your page. You can not edit Element…" at bounding box center [378, 0] width 756 height 0
click at [298, 66] on icon at bounding box center [296, 66] width 6 height 7
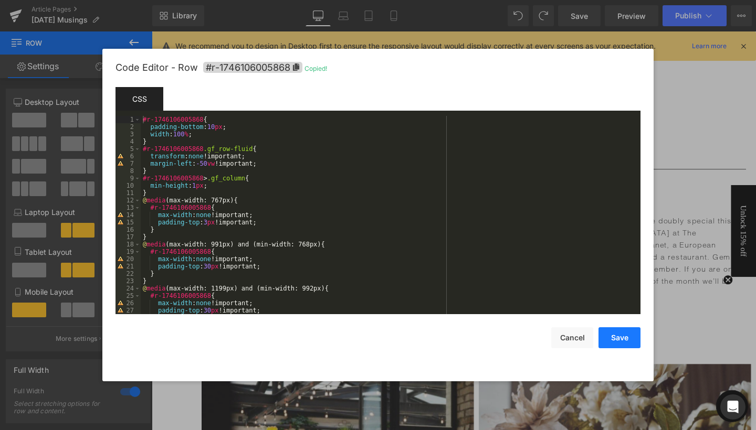
click at [608, 333] on button "Save" at bounding box center [619, 337] width 42 height 21
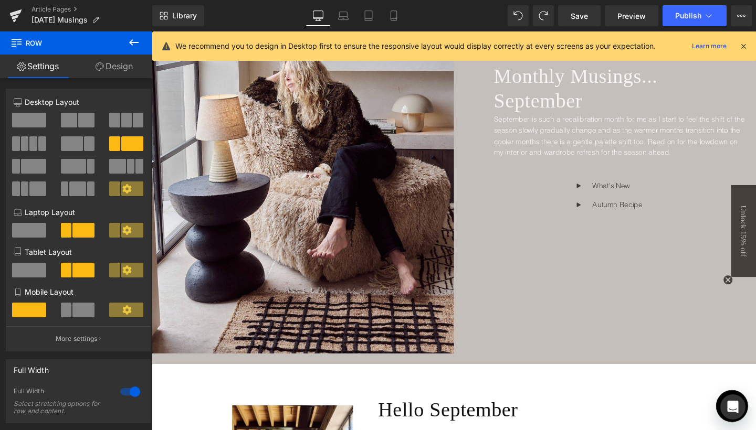
scroll to position [213, 0]
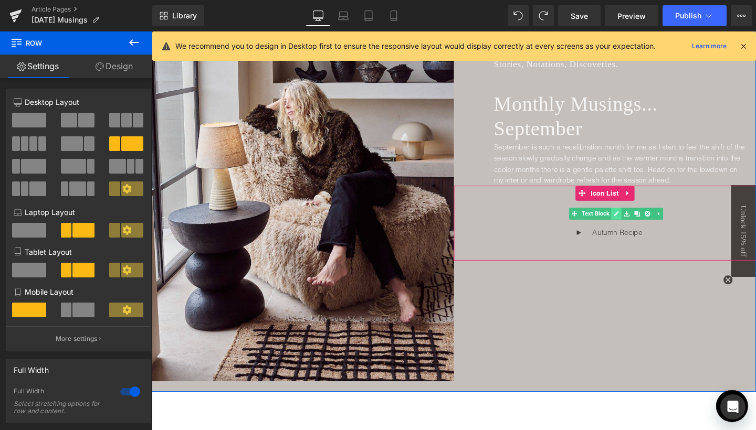
click at [637, 220] on icon at bounding box center [640, 223] width 6 height 6
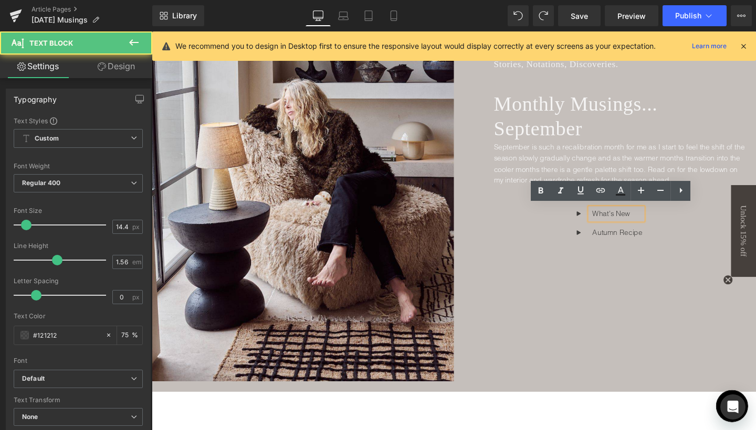
click at [632, 220] on p "What's New" at bounding box center [641, 223] width 52 height 12
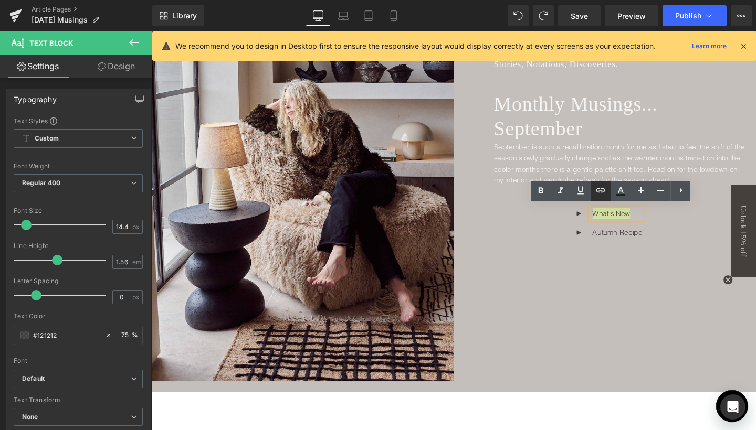
click at [599, 188] on icon at bounding box center [600, 190] width 13 height 13
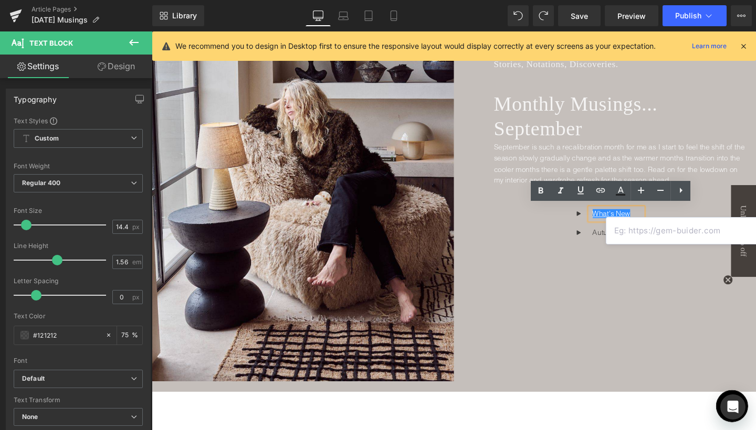
click at [621, 231] on input "text" at bounding box center [687, 231] width 162 height 26
paste input "#r-1746106005868"
type input "#r-1746106005868"
click at [583, 303] on div "Image The Journal. Heading Stories, Notations, Discoveries. Heading Monthly Mus…" at bounding box center [469, 164] width 635 height 493
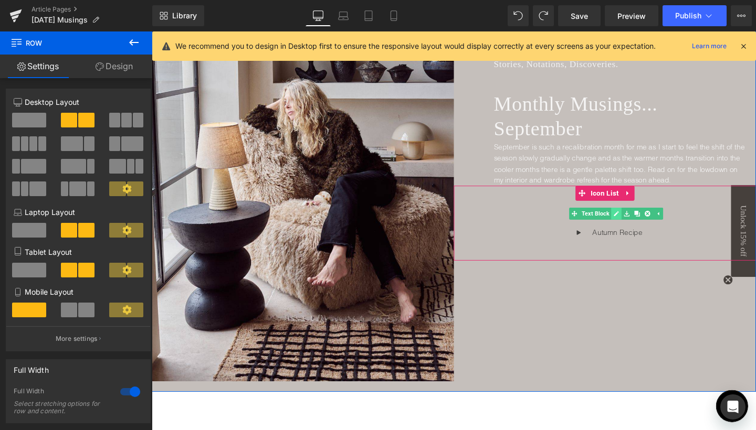
click at [638, 221] on icon at bounding box center [639, 223] width 5 height 5
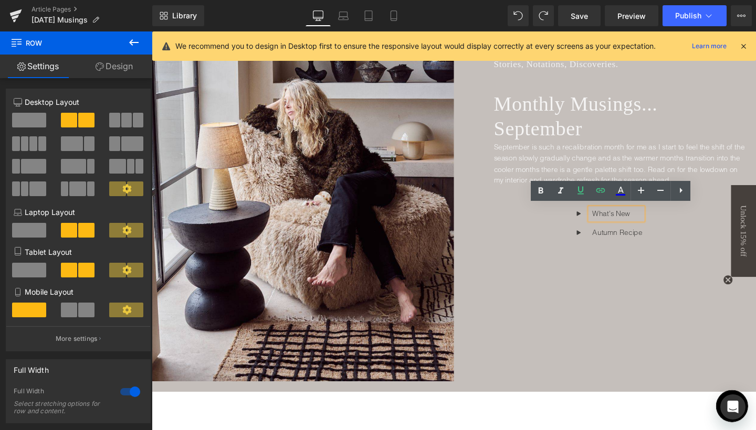
click at [631, 218] on p "What's New" at bounding box center [641, 223] width 52 height 12
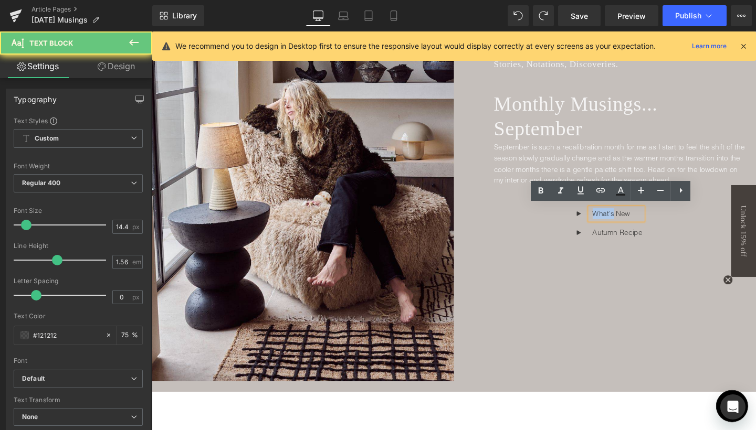
click at [631, 218] on p "What's New" at bounding box center [641, 223] width 52 height 12
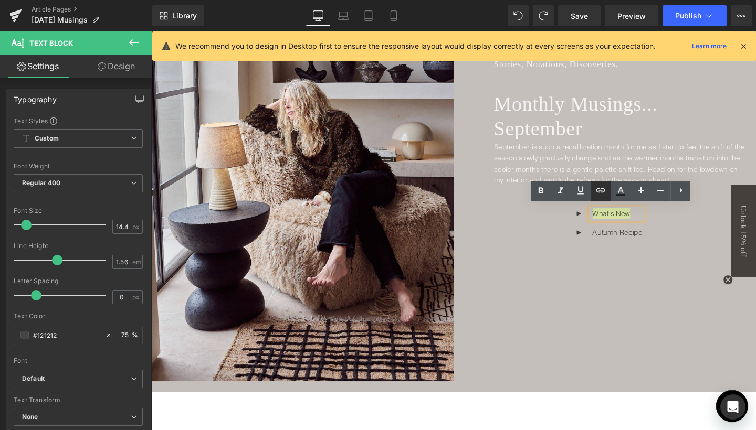
click at [603, 192] on icon at bounding box center [600, 190] width 13 height 13
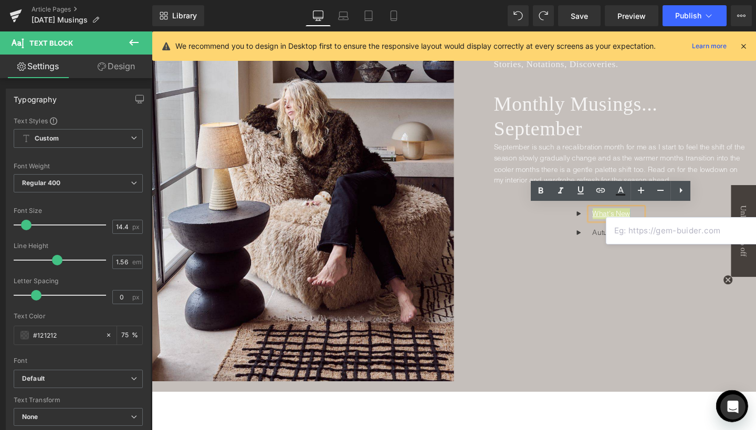
type input "#r-1746106005868"
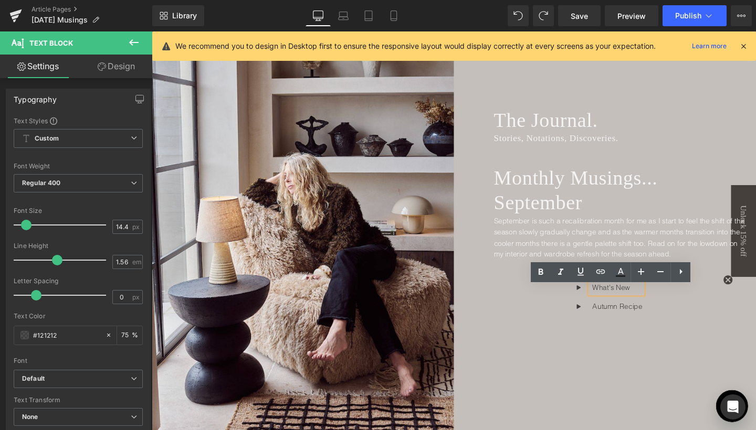
scroll to position [141, 0]
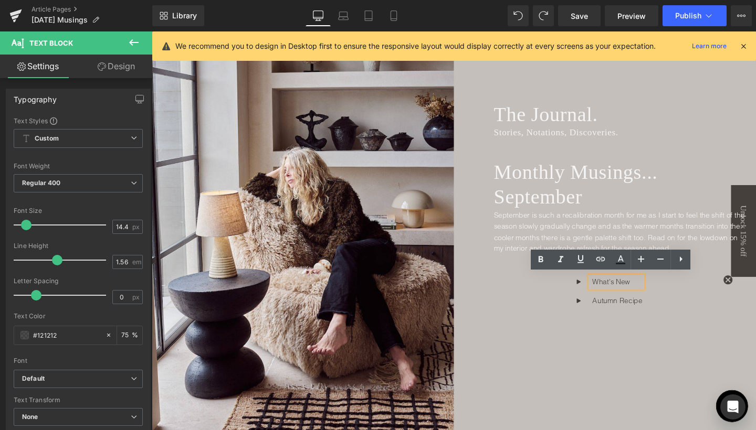
click at [687, 350] on div "Image The Journal. Heading Stories, Notations, Discoveries. Heading Monthly Mus…" at bounding box center [469, 236] width 635 height 493
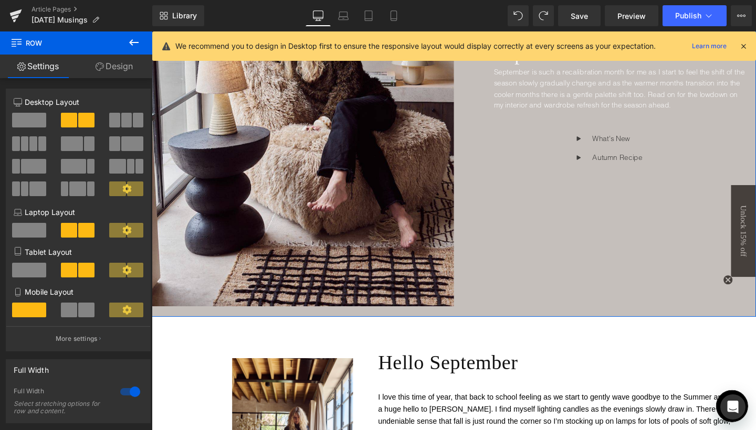
scroll to position [306, 0]
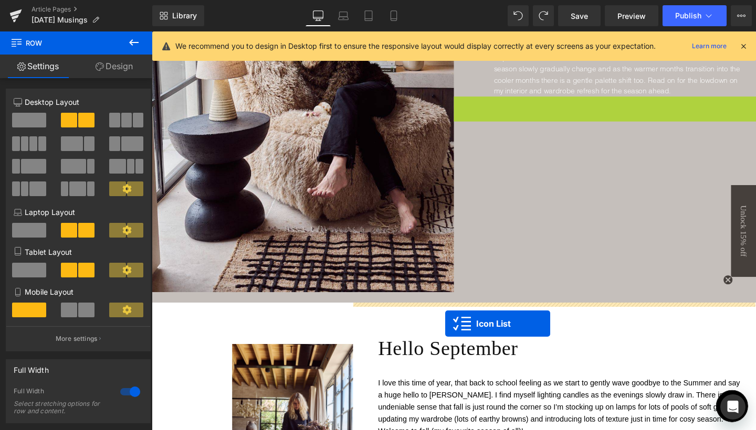
drag, startPoint x: 627, startPoint y: 101, endPoint x: 460, endPoint y: 339, distance: 290.6
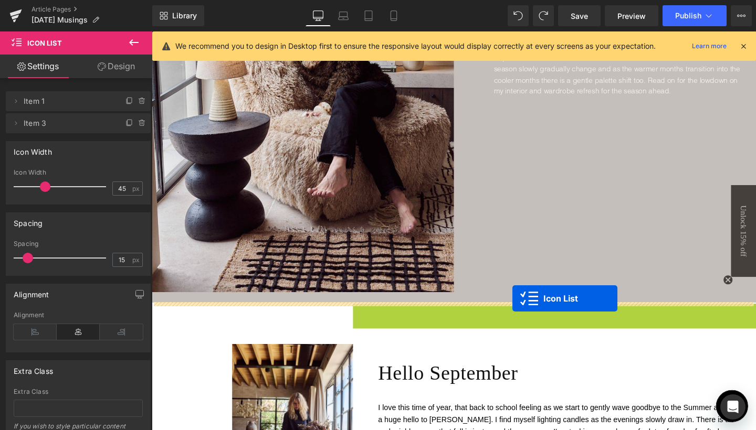
drag, startPoint x: 569, startPoint y: 324, endPoint x: 531, endPoint y: 312, distance: 40.2
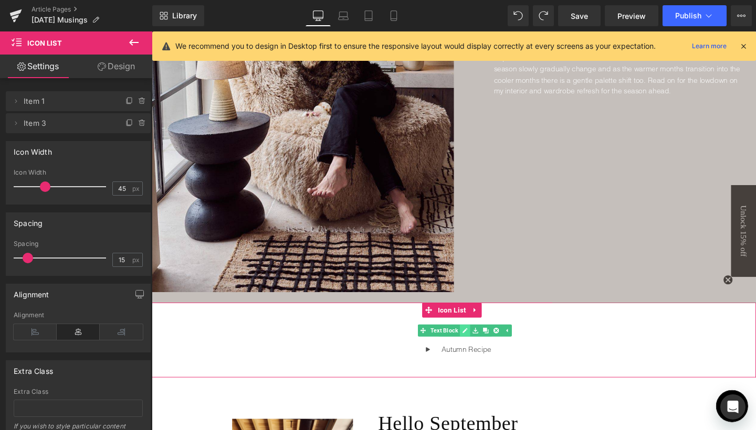
click at [481, 345] on icon at bounding box center [481, 346] width 5 height 5
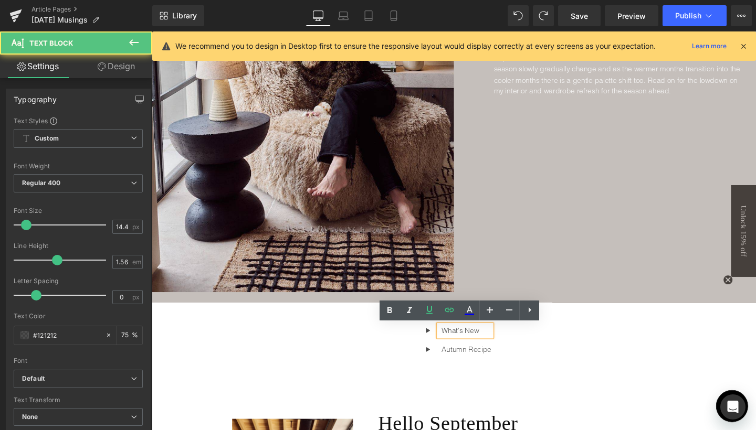
click at [468, 343] on p "What's New" at bounding box center [482, 347] width 52 height 12
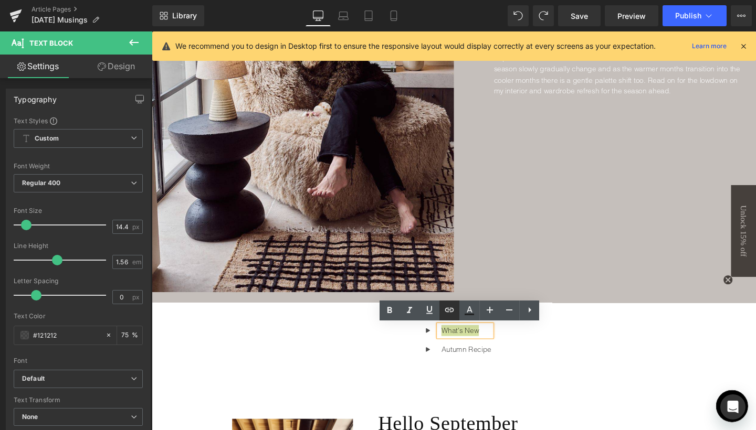
click at [446, 311] on icon at bounding box center [449, 310] width 9 height 4
type input "#r-1746106005868"
click at [469, 305] on icon at bounding box center [469, 310] width 13 height 13
type input "#0000ee"
type input "100"
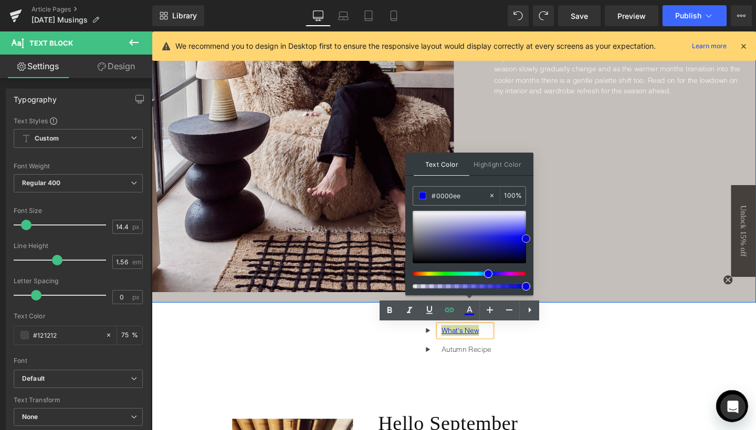
type input "#09090a"
click at [418, 261] on div at bounding box center [468, 237] width 113 height 52
click at [584, 245] on div "Image The Journal. Heading Stories, Notations, Discoveries. Heading Monthly Mus…" at bounding box center [469, 70] width 635 height 493
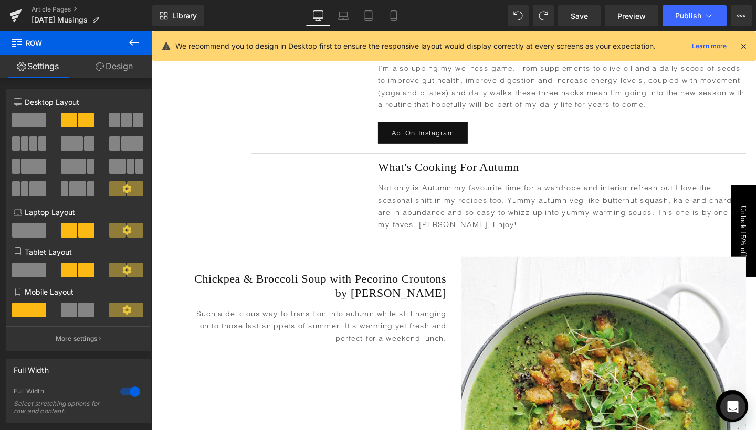
scroll to position [2801, 0]
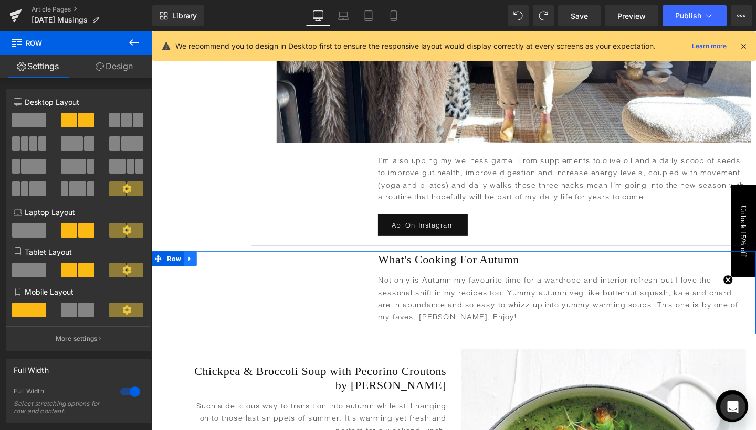
click at [194, 271] on link at bounding box center [192, 271] width 14 height 16
click at [208, 273] on link at bounding box center [206, 271] width 14 height 16
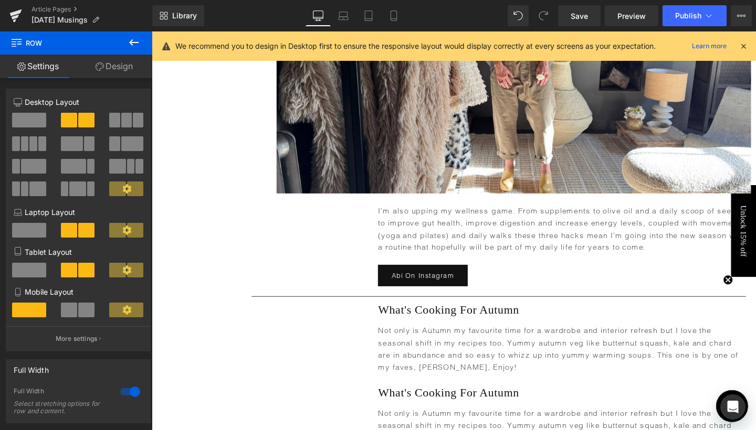
scroll to position [2741, 0]
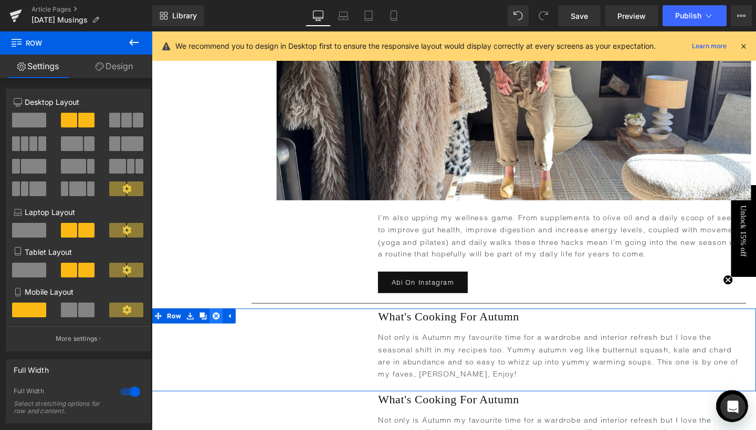
click at [217, 331] on icon at bounding box center [219, 330] width 7 height 8
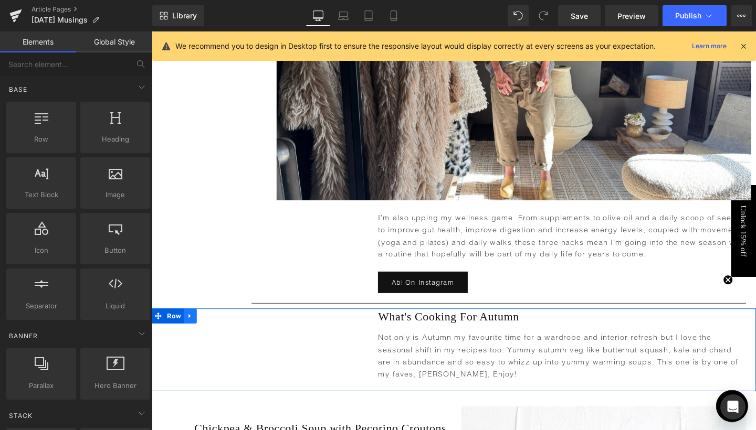
click at [196, 333] on link at bounding box center [192, 331] width 14 height 16
click at [172, 330] on span "Row" at bounding box center [175, 331] width 20 height 16
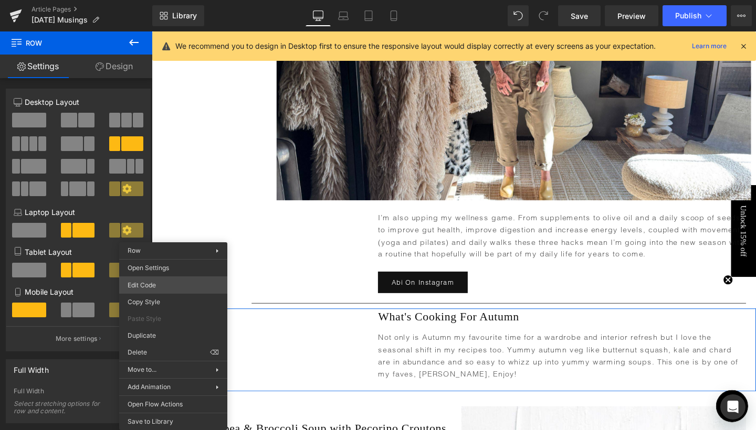
click at [175, 0] on div "Row You are previewing how the will restyle your page. You can not edit Element…" at bounding box center [378, 0] width 756 height 0
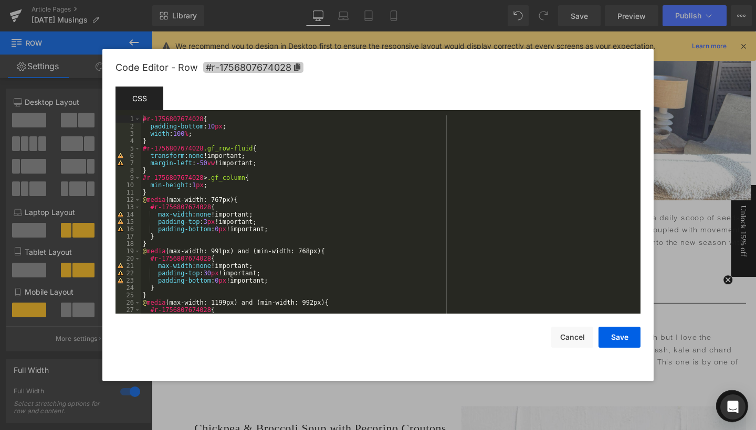
click at [301, 70] on span "#r-1756807674028" at bounding box center [253, 67] width 100 height 11
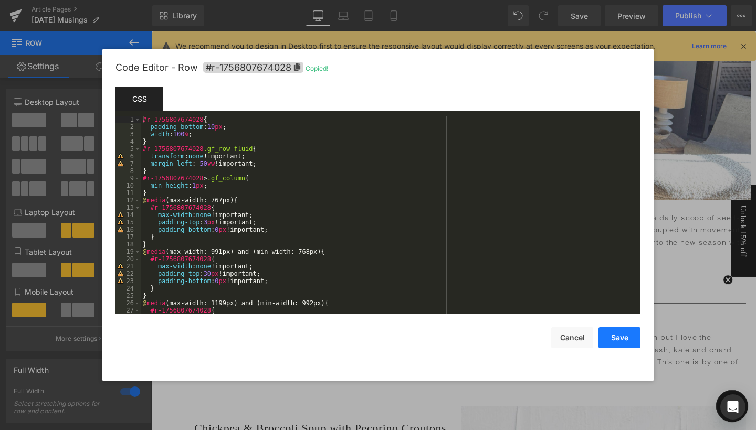
click at [626, 343] on button "Save" at bounding box center [619, 337] width 42 height 21
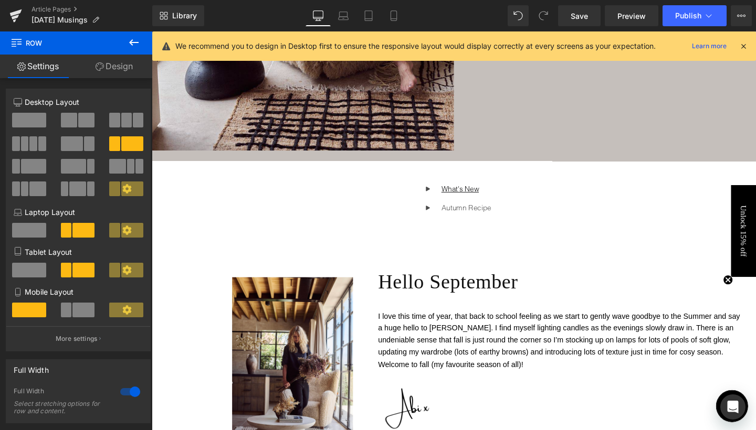
scroll to position [518, 0]
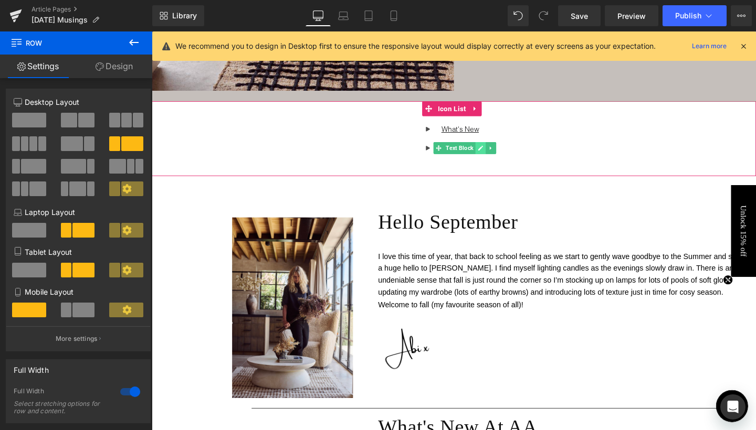
click at [494, 152] on icon at bounding box center [497, 154] width 6 height 6
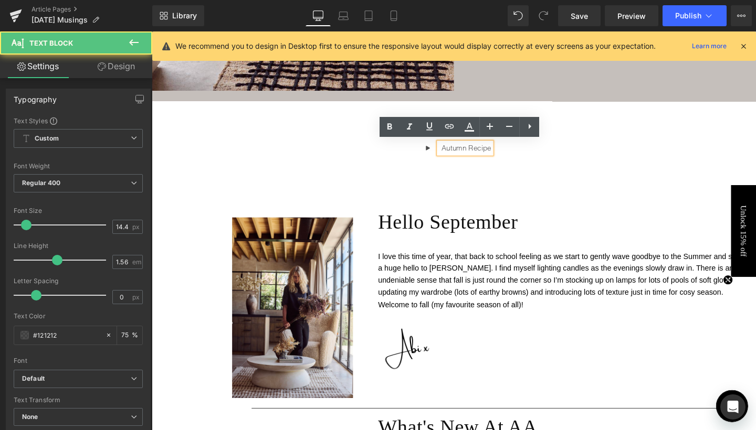
click at [474, 157] on div "Autumn Recipe" at bounding box center [480, 155] width 55 height 12
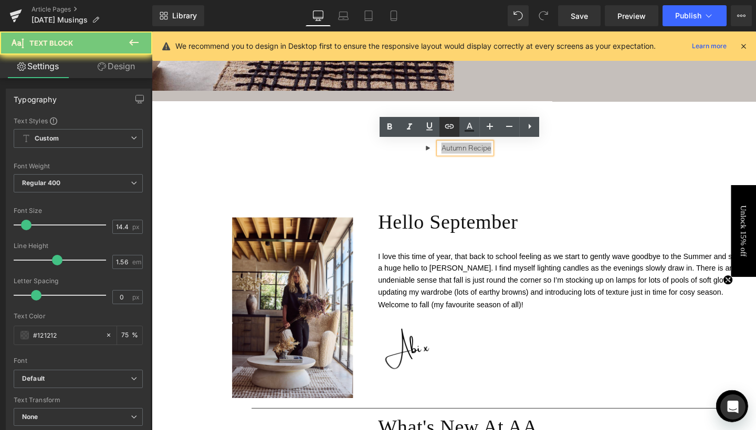
click at [450, 127] on icon at bounding box center [449, 126] width 9 height 4
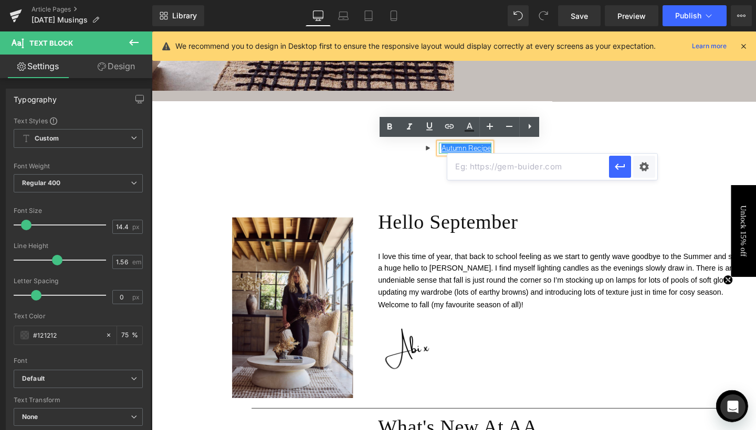
click at [459, 160] on input "text" at bounding box center [528, 167] width 162 height 26
paste input "#r-1756807674028"
type input "#r-1756807674028"
click at [471, 130] on icon at bounding box center [469, 127] width 13 height 13
type input "#0000ee"
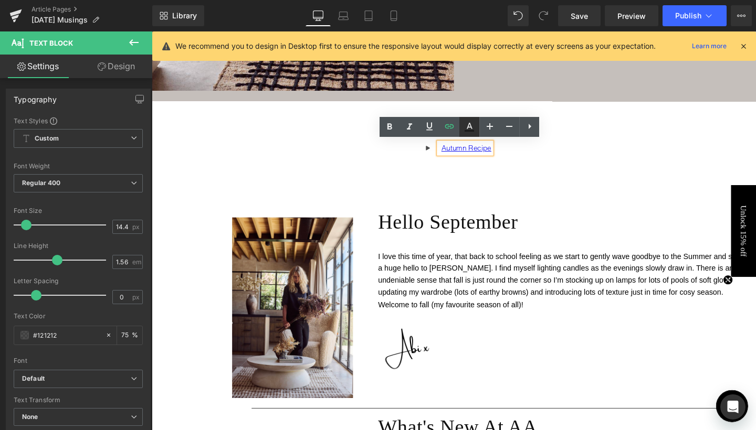
type input "100"
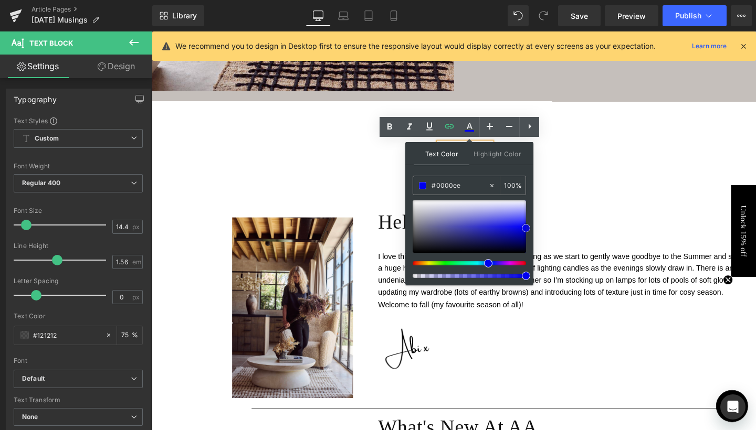
type input "#040405"
click at [415, 252] on div at bounding box center [468, 226] width 113 height 52
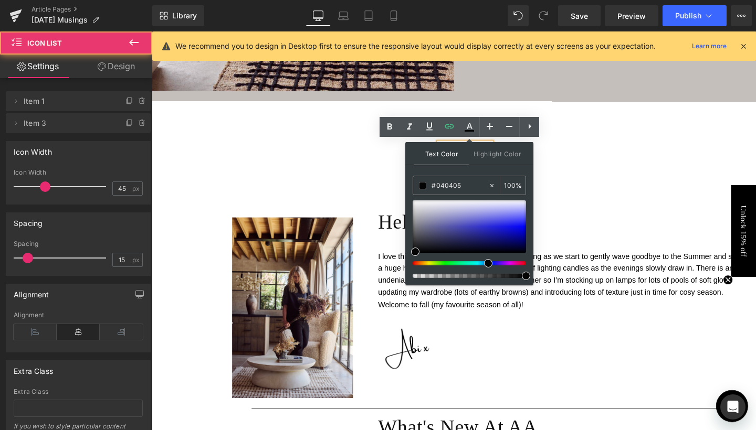
click at [595, 167] on div "Icon What's New Text Block Icon Autumn Recipe Text Block Icon List" at bounding box center [469, 144] width 635 height 79
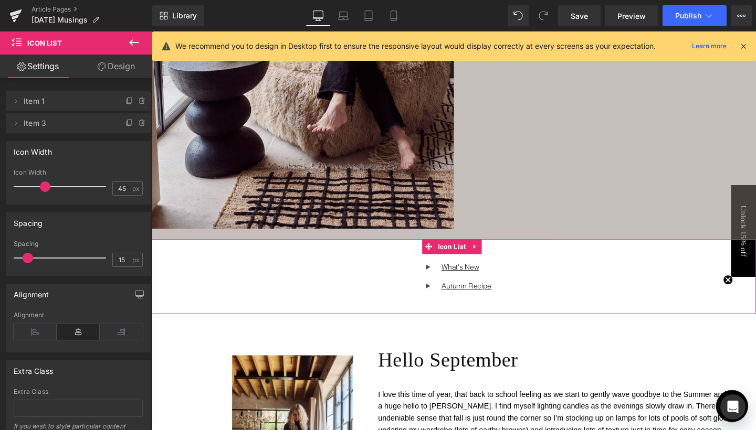
scroll to position [315, 0]
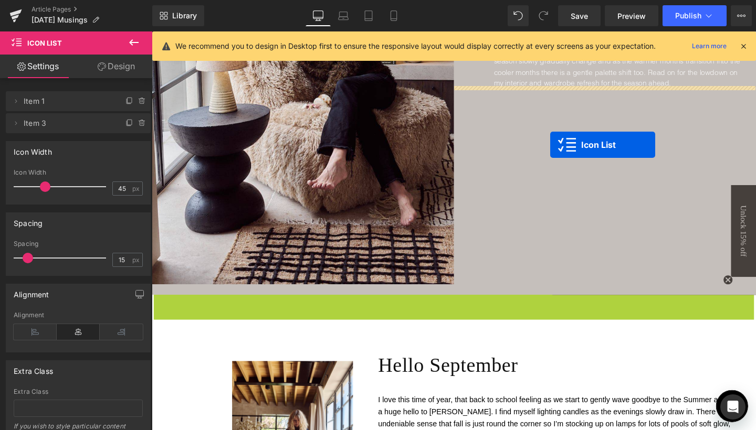
drag, startPoint x: 464, startPoint y: 313, endPoint x: 570, endPoint y: 151, distance: 194.5
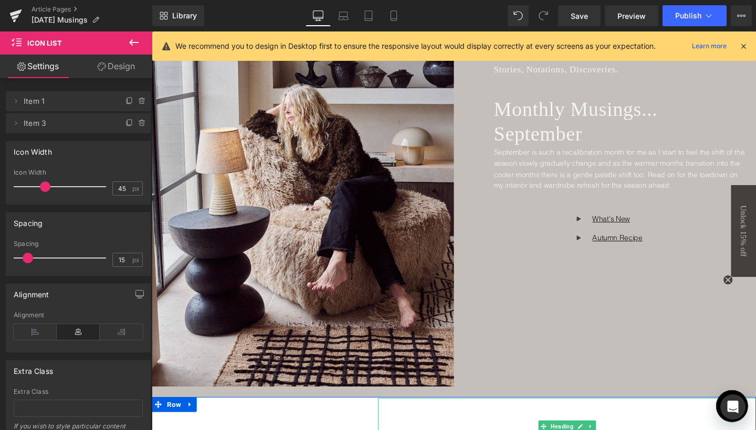
scroll to position [115, 0]
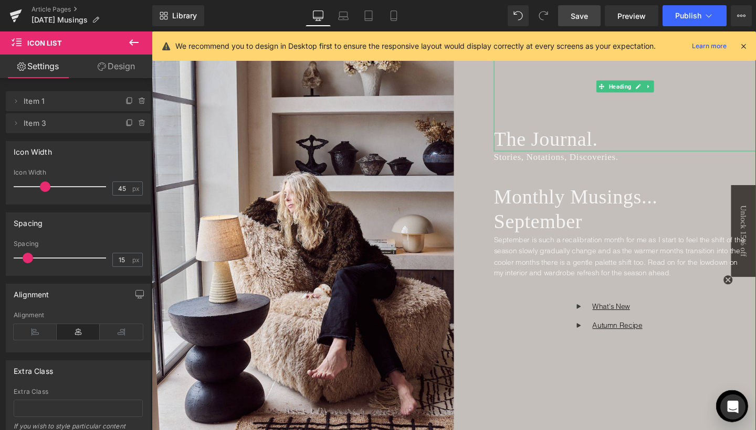
click at [578, 21] on span "Save" at bounding box center [578, 15] width 17 height 11
click at [577, 12] on span "Save" at bounding box center [578, 15] width 17 height 11
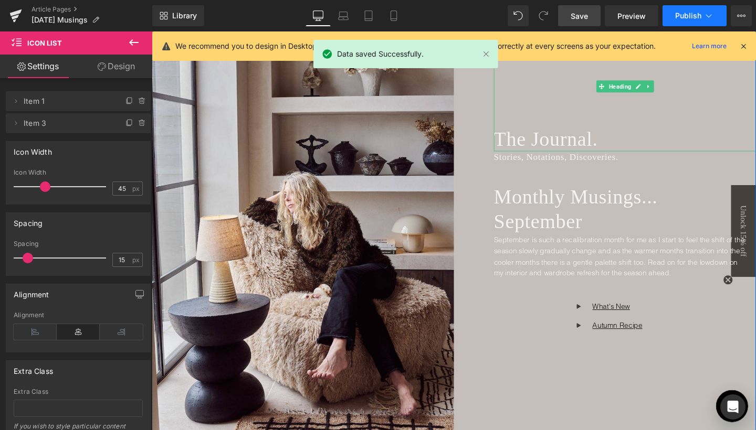
click at [705, 13] on icon at bounding box center [708, 15] width 10 height 10
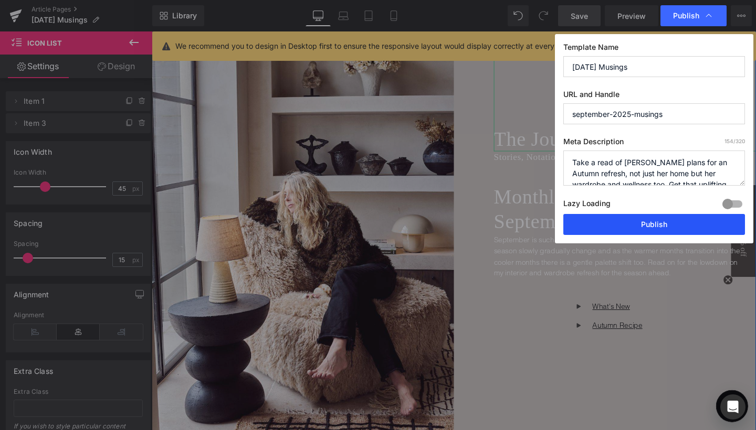
click at [660, 222] on button "Publish" at bounding box center [654, 224] width 182 height 21
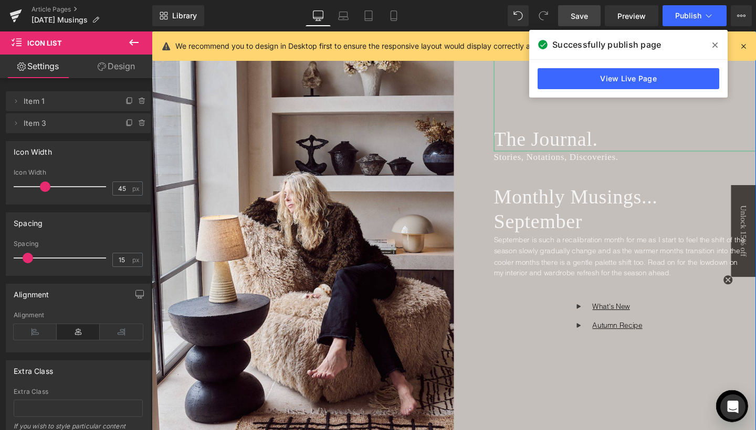
click at [564, 19] on link "Save" at bounding box center [579, 15] width 43 height 21
